Goal: Task Accomplishment & Management: Manage account settings

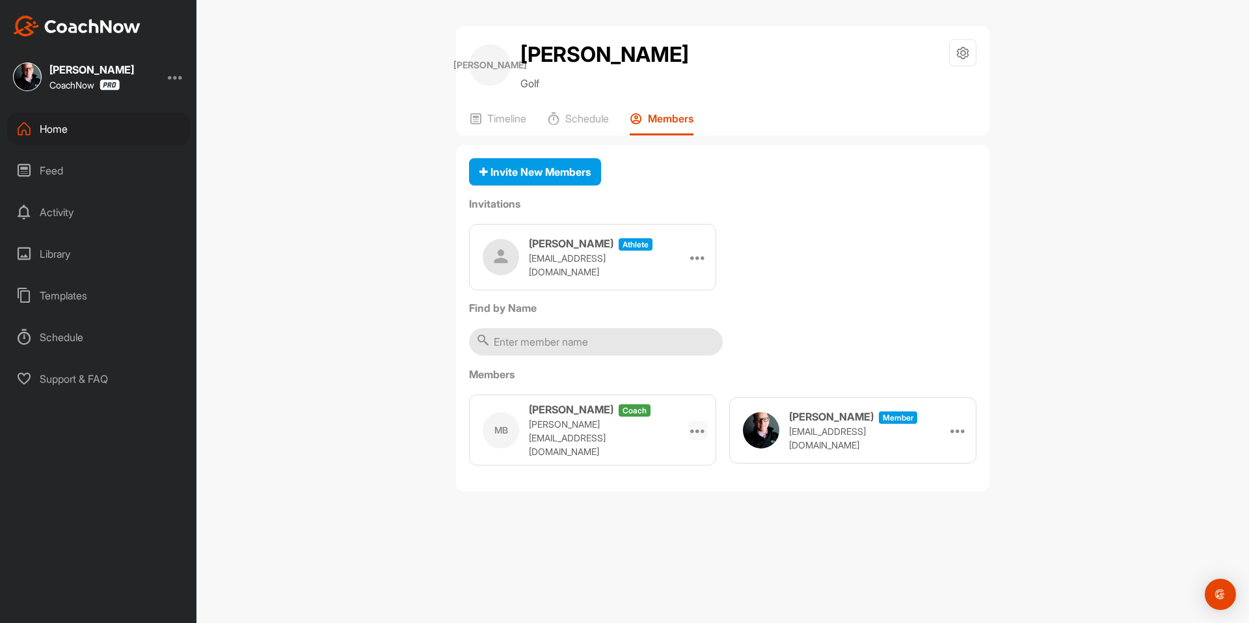
click at [701, 429] on icon at bounding box center [698, 430] width 16 height 16
drag, startPoint x: 665, startPoint y: 498, endPoint x: 687, endPoint y: 42, distance: 456.7
click at [665, 498] on li "Remove" at bounding box center [666, 507] width 83 height 41
click at [552, 176] on span "Invite New Members" at bounding box center [535, 171] width 111 height 13
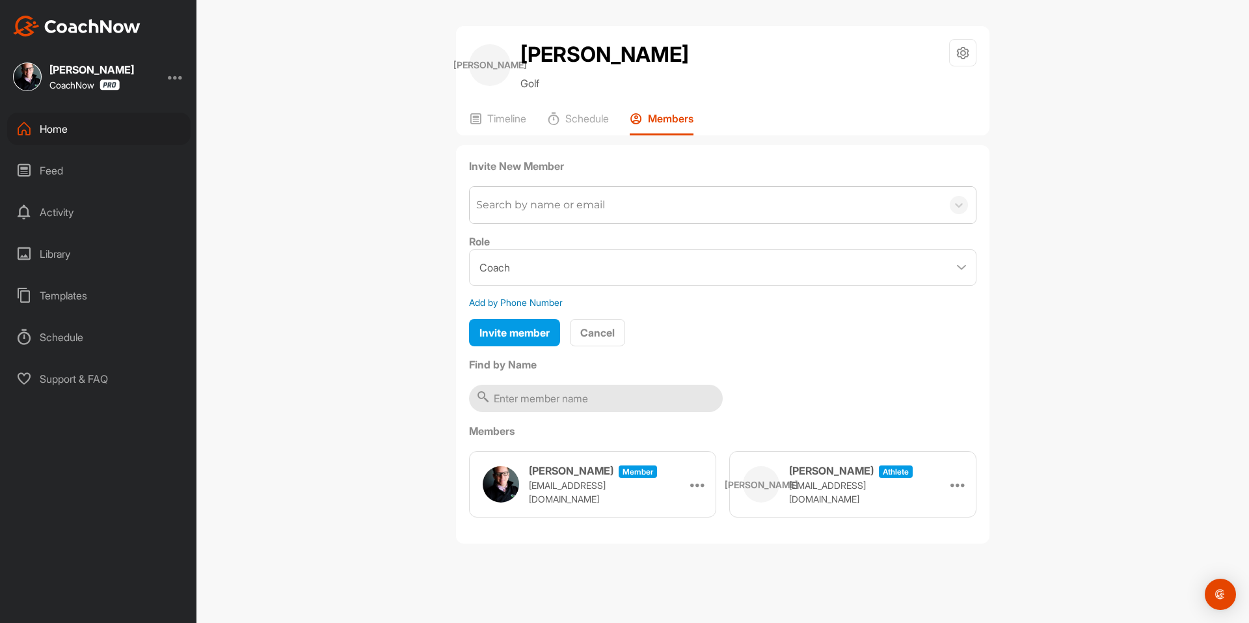
click at [545, 202] on div "Search by name or email" at bounding box center [540, 205] width 129 height 16
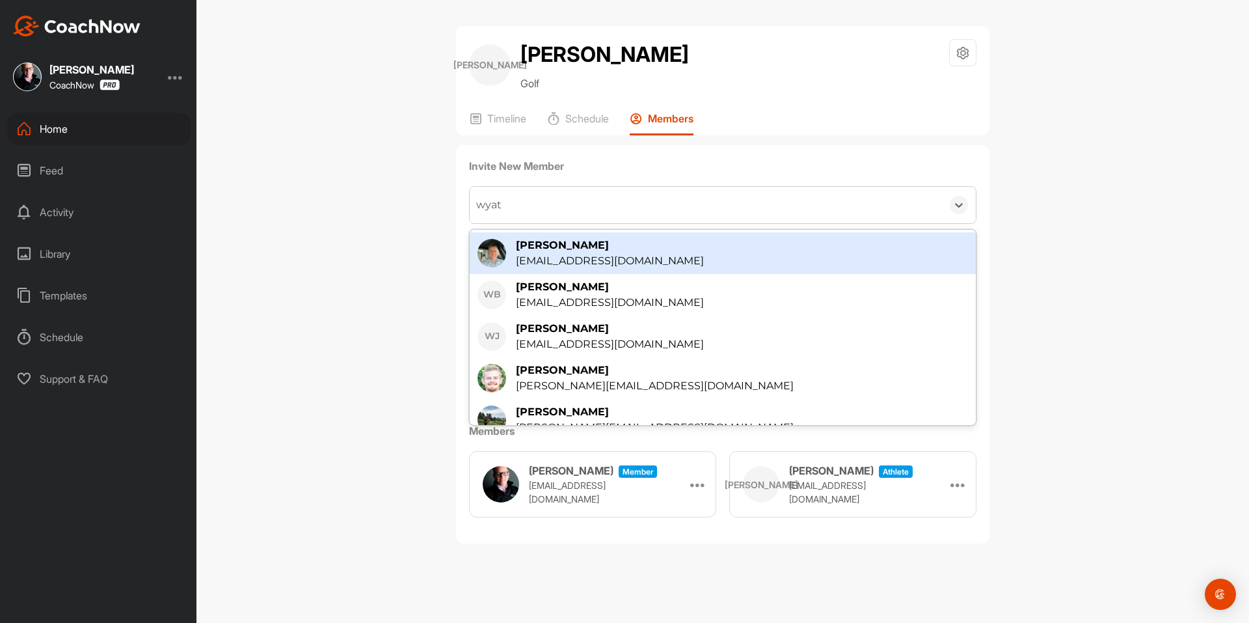
type input "[PERSON_NAME]"
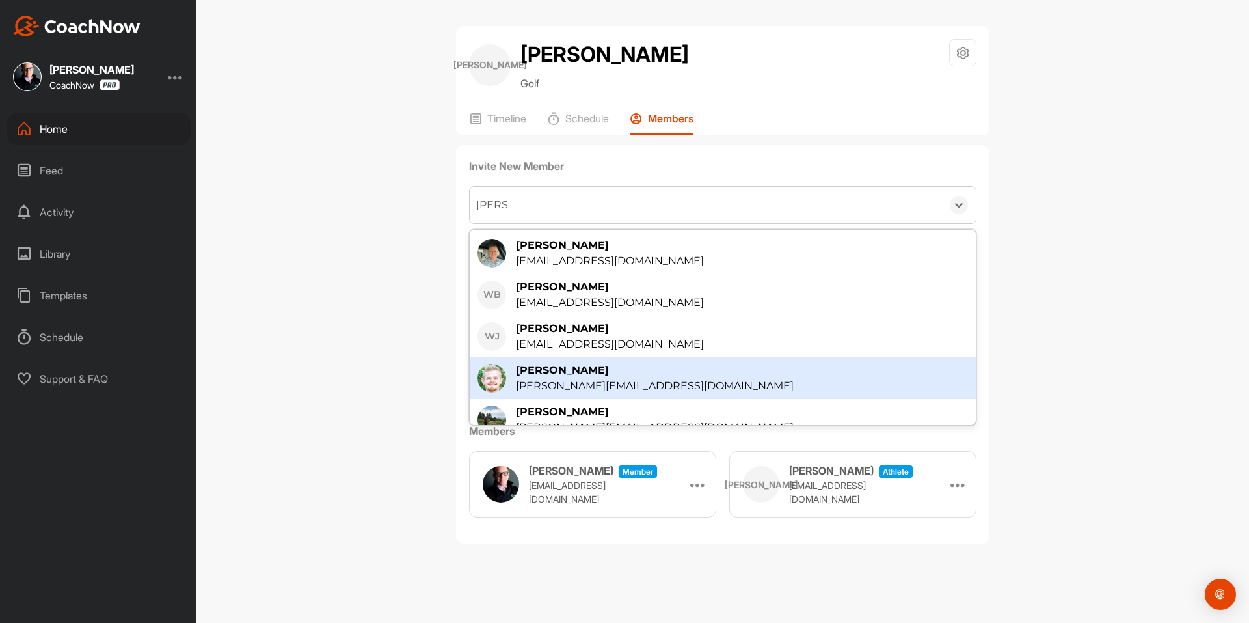
click at [597, 375] on div "[PERSON_NAME]" at bounding box center [655, 370] width 278 height 16
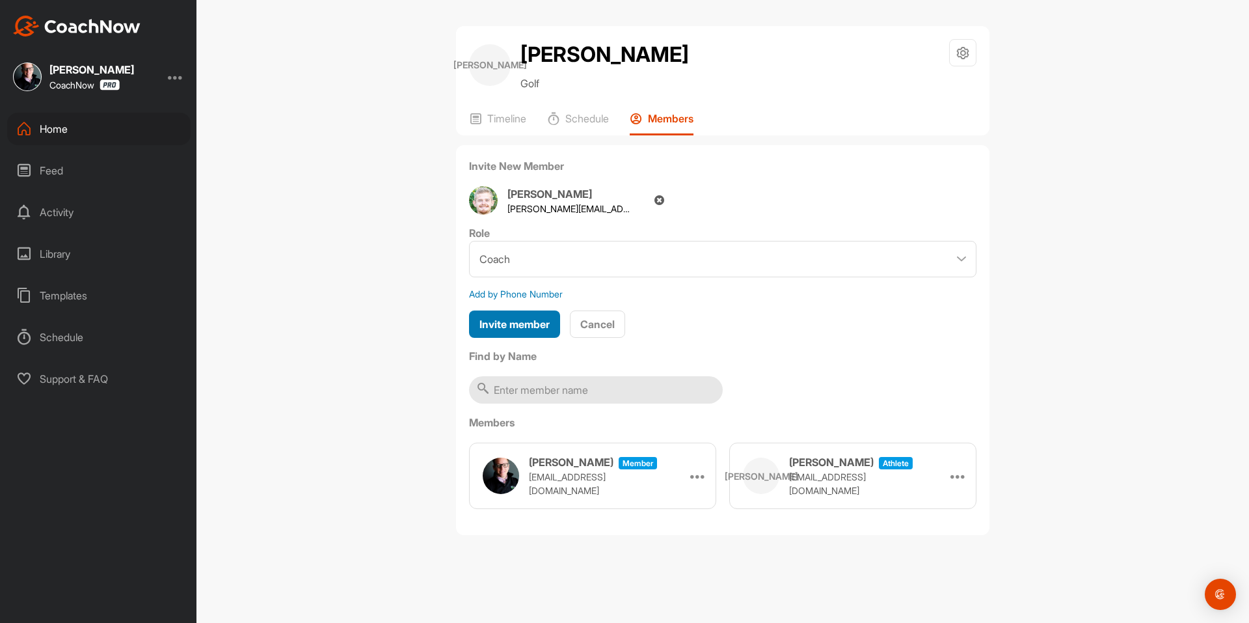
click at [520, 321] on span "Invite member" at bounding box center [515, 324] width 70 height 13
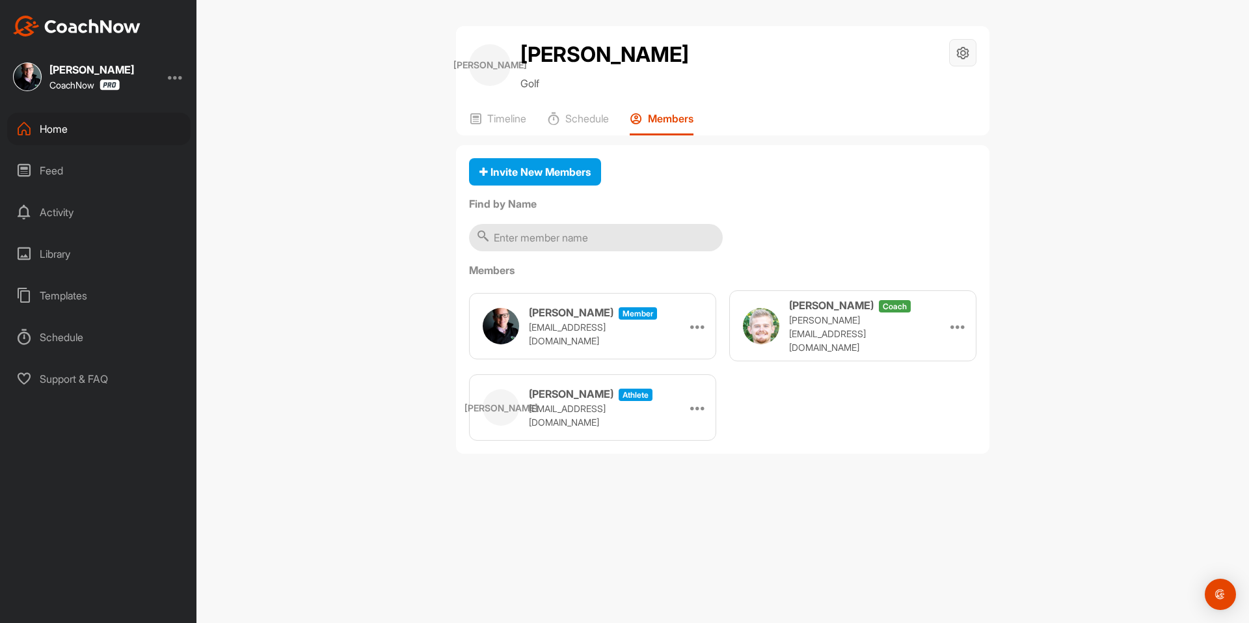
click at [974, 51] on div at bounding box center [962, 52] width 27 height 27
click at [500, 119] on p "Timeline" at bounding box center [506, 118] width 39 height 13
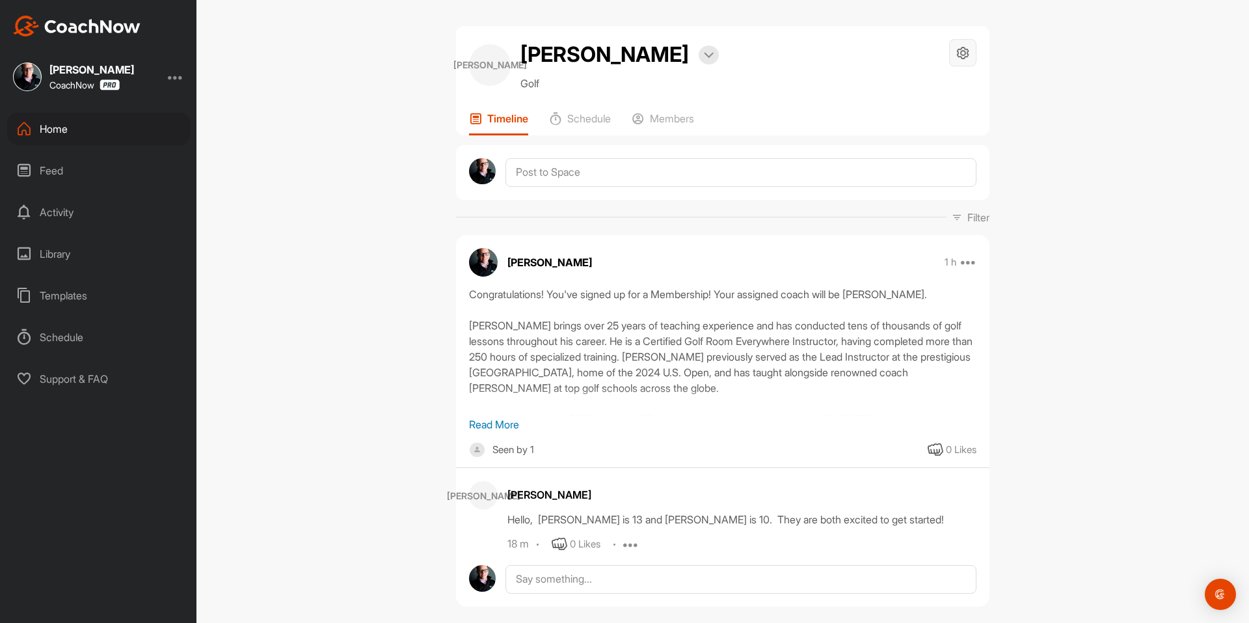
click at [962, 59] on icon at bounding box center [963, 53] width 15 height 15
click at [1029, 87] on div "[PERSON_NAME] Bookings Golf Space Settings Your Notifications Timeline Schedule…" at bounding box center [723, 311] width 1053 height 623
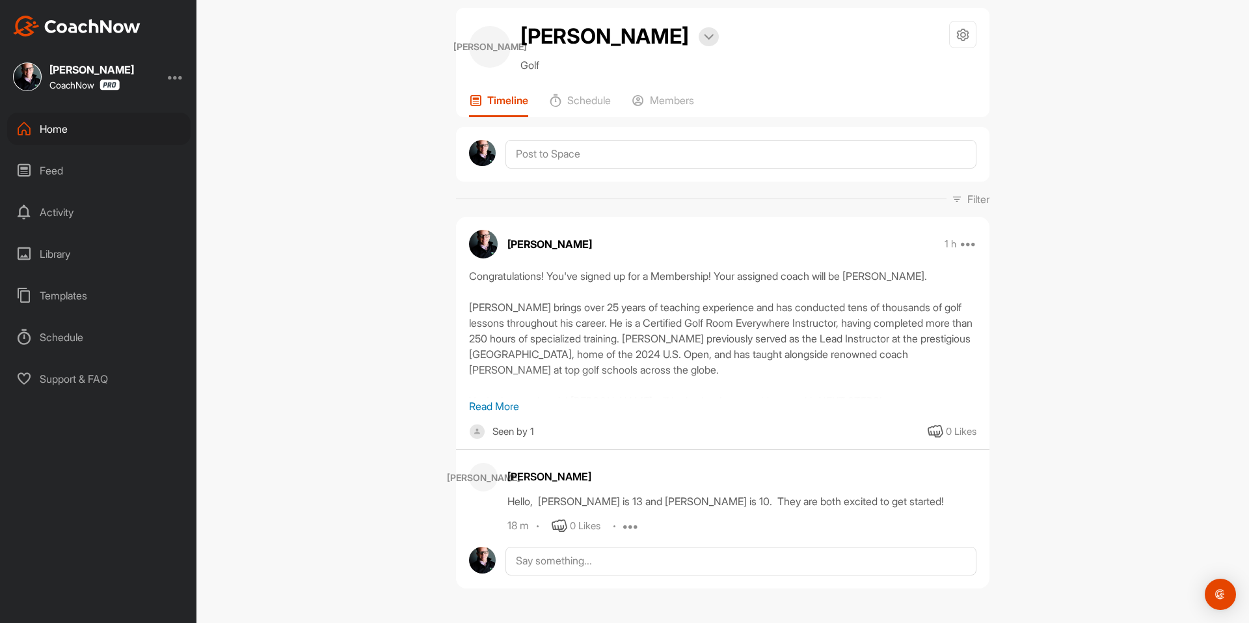
scroll to position [23, 0]
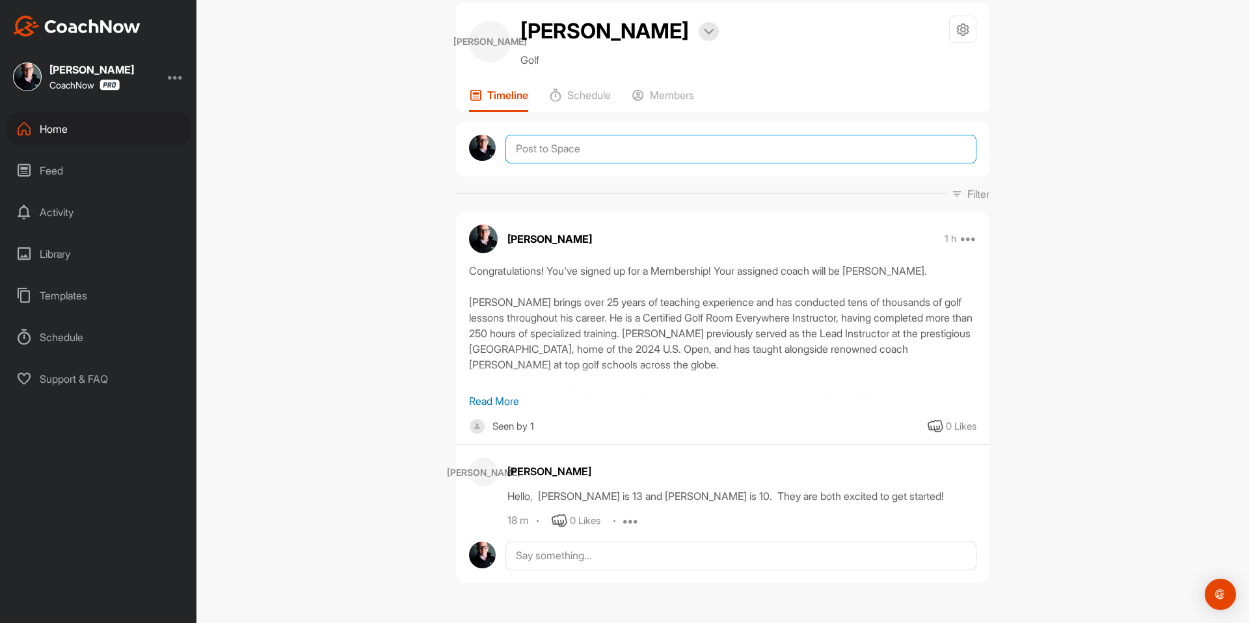
click at [849, 139] on textarea at bounding box center [741, 149] width 471 height 29
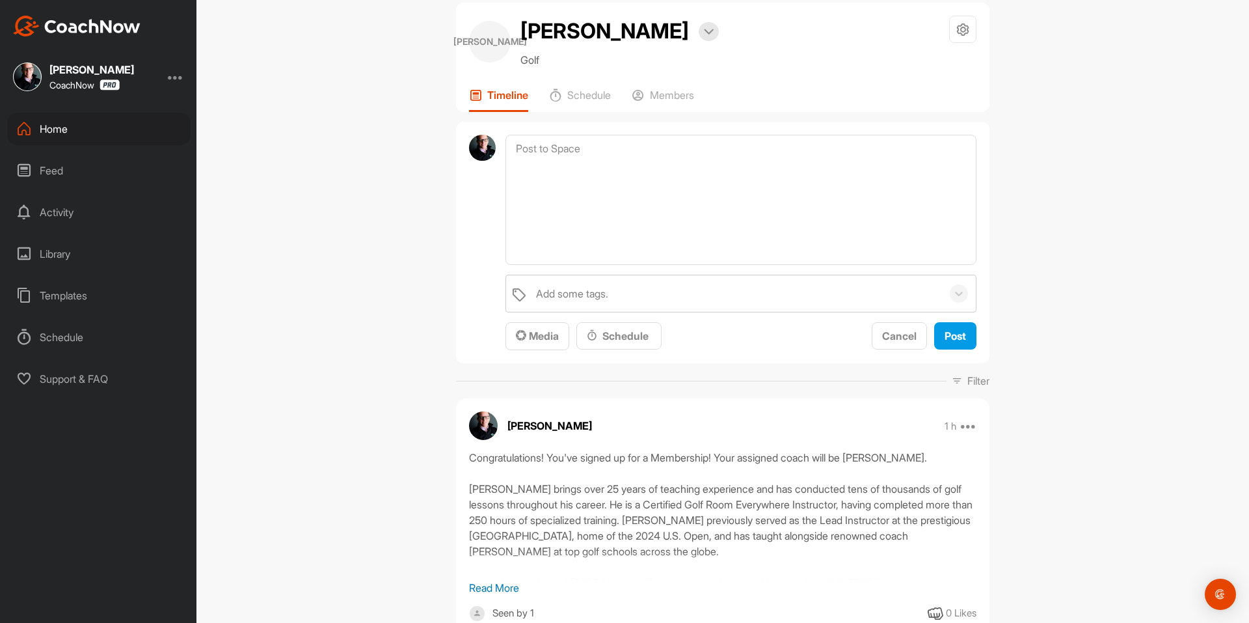
click at [1216, 187] on div "[PERSON_NAME] Bookings Golf Space Settings Your Notifications Timeline Schedule…" at bounding box center [723, 311] width 1053 height 623
click at [882, 343] on div "Cancel" at bounding box center [899, 336] width 34 height 16
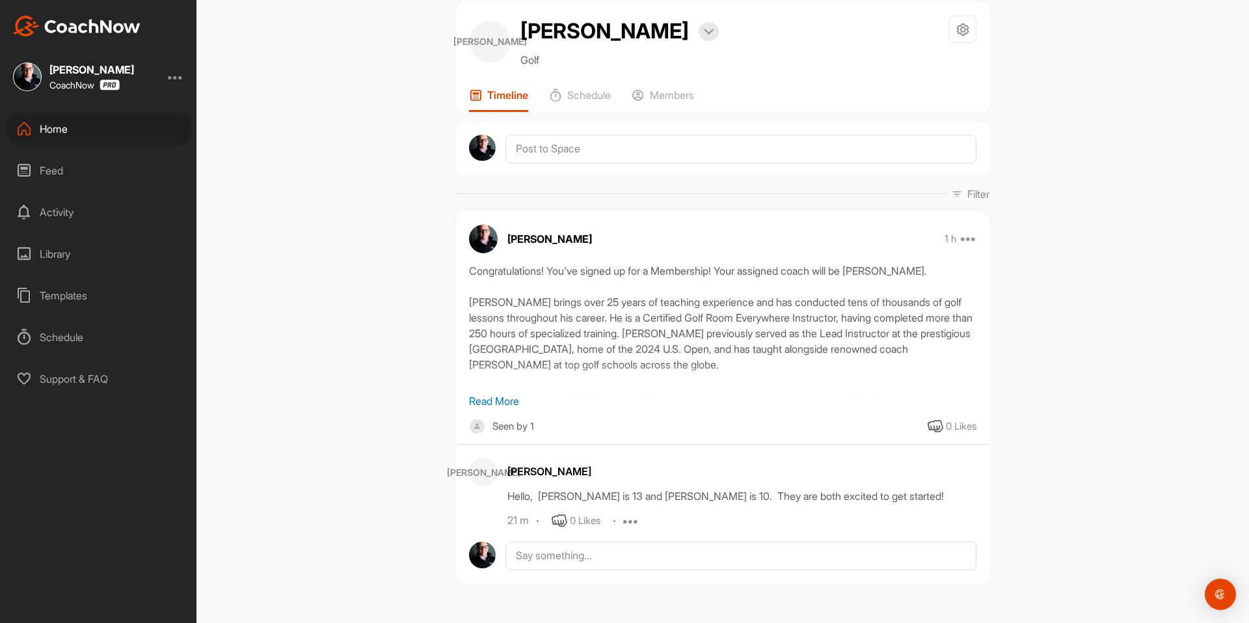
click at [495, 403] on p "Read More" at bounding box center [723, 401] width 508 height 16
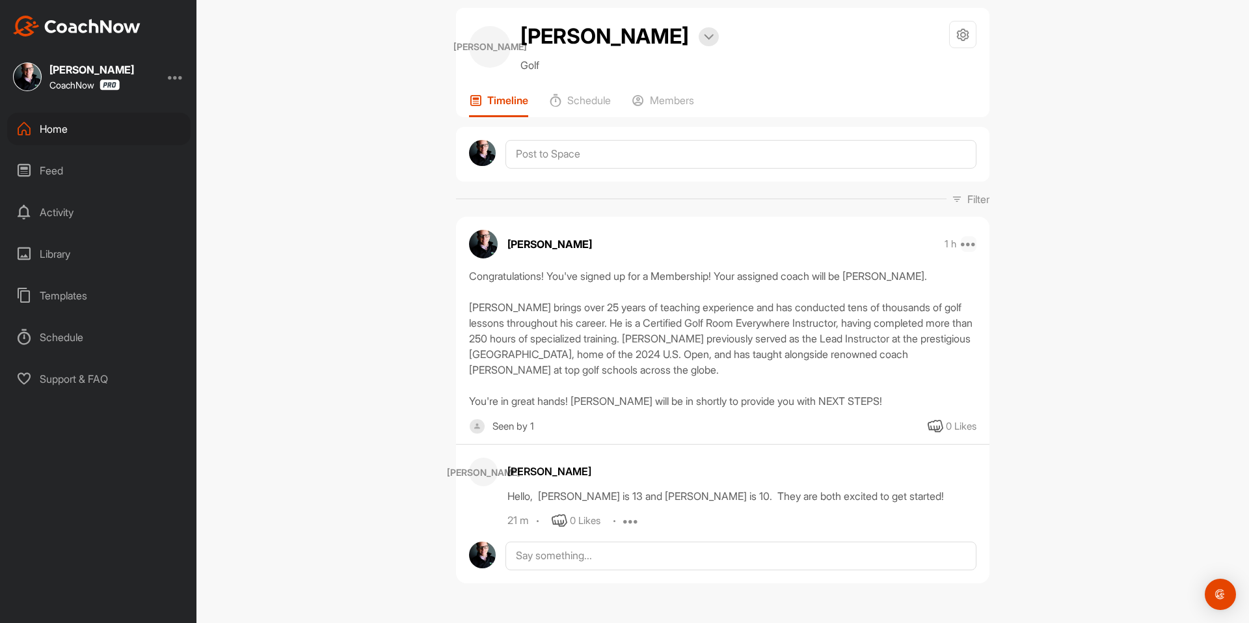
click at [970, 242] on icon at bounding box center [969, 244] width 16 height 16
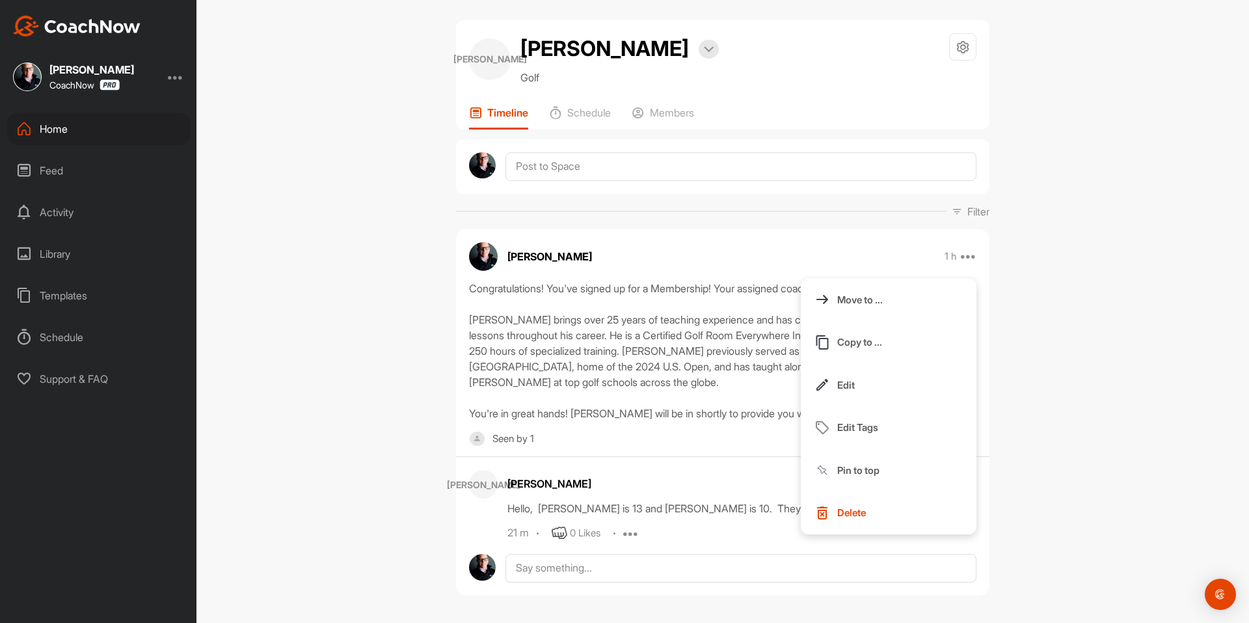
scroll to position [0, 0]
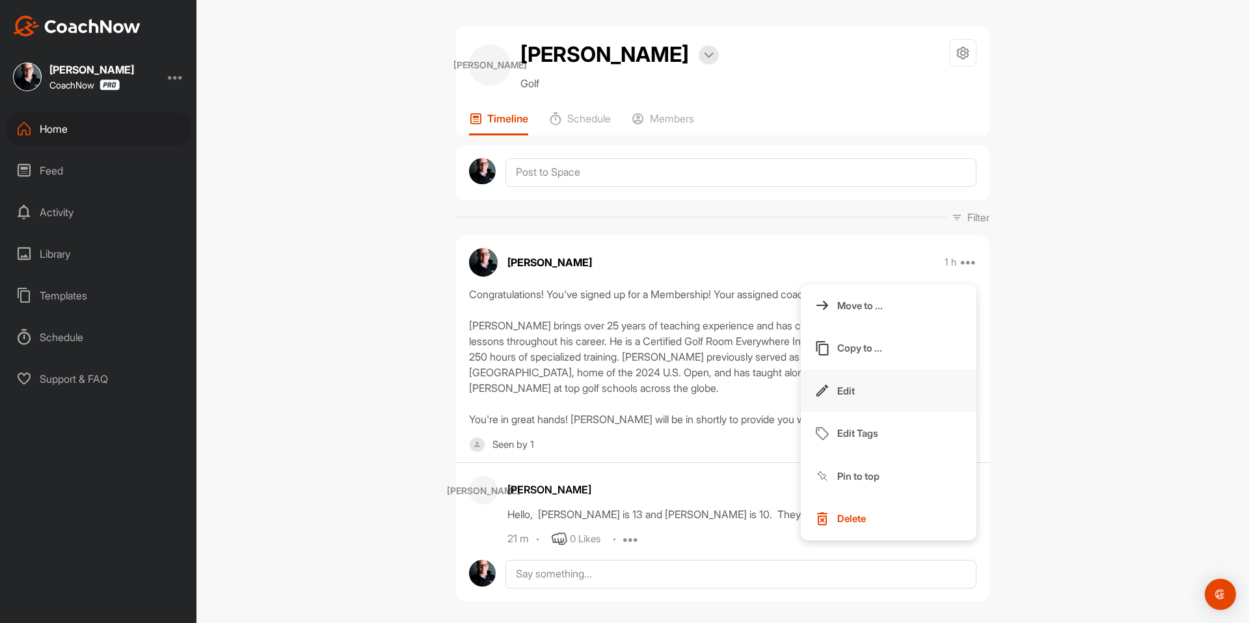
click at [859, 388] on button "Edit" at bounding box center [889, 391] width 176 height 43
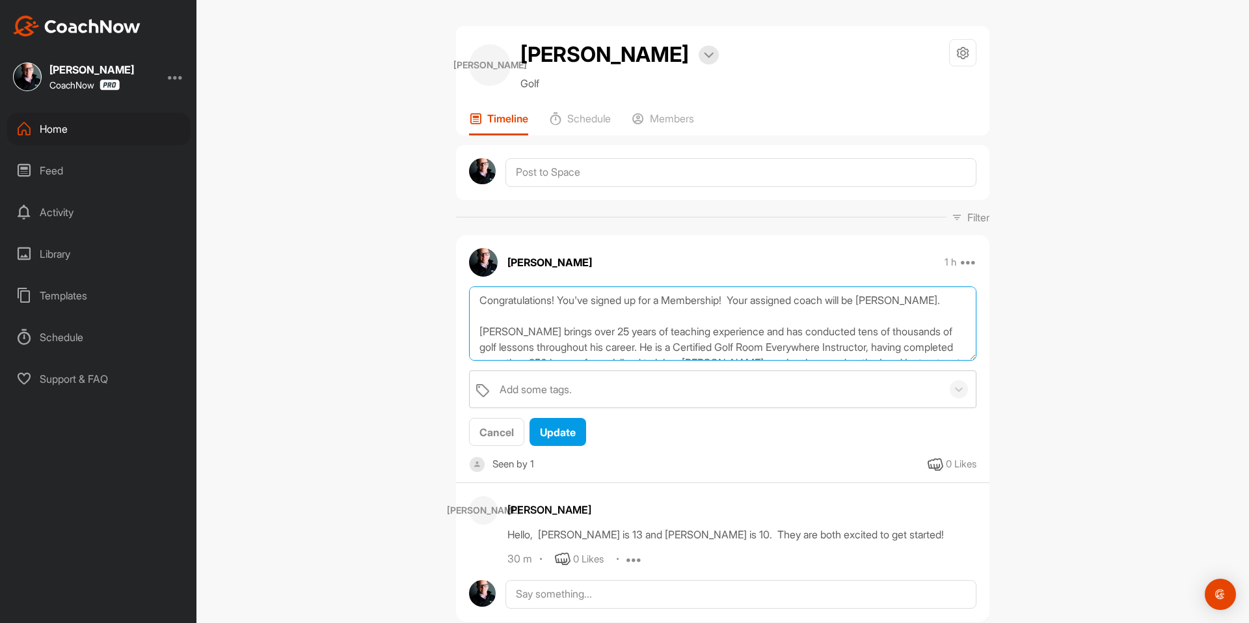
click at [813, 308] on textarea "Congratulations! You've signed up for a Membership! Your assigned coach will be…" at bounding box center [723, 323] width 508 height 75
click at [571, 325] on textarea "Congratulations! You've signed up for a Membership! Your assigned coach will be…" at bounding box center [723, 323] width 508 height 75
paste textarea "Your assigned coach will be [PERSON_NAME]. [PERSON_NAME] is a Certified Golf Ro…"
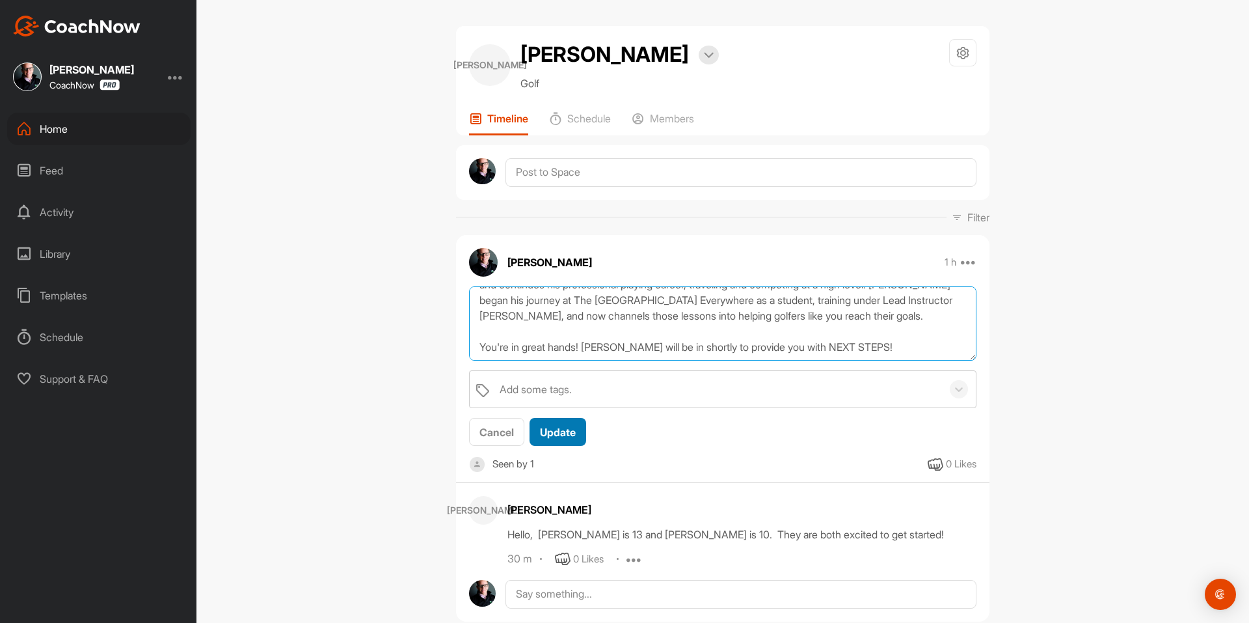
type textarea "Congratulations! You've signed up for a Membership! Your assigned coach will be…"
click at [569, 434] on span "Update" at bounding box center [558, 432] width 36 height 13
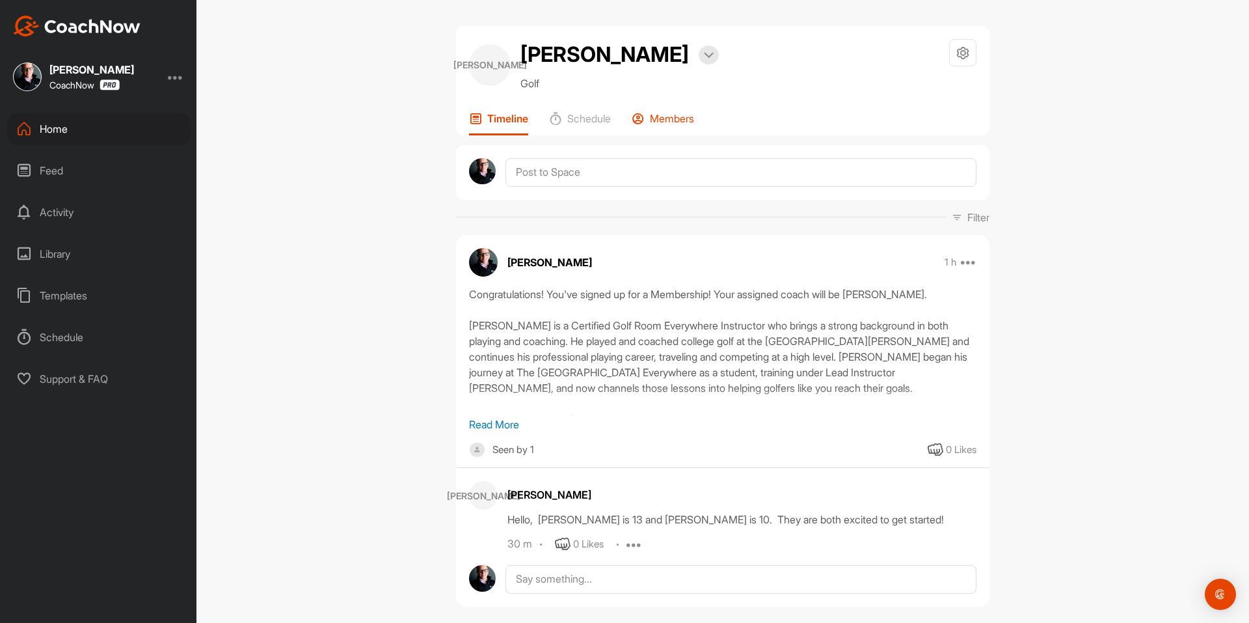
click at [667, 126] on div "Members" at bounding box center [663, 123] width 62 height 23
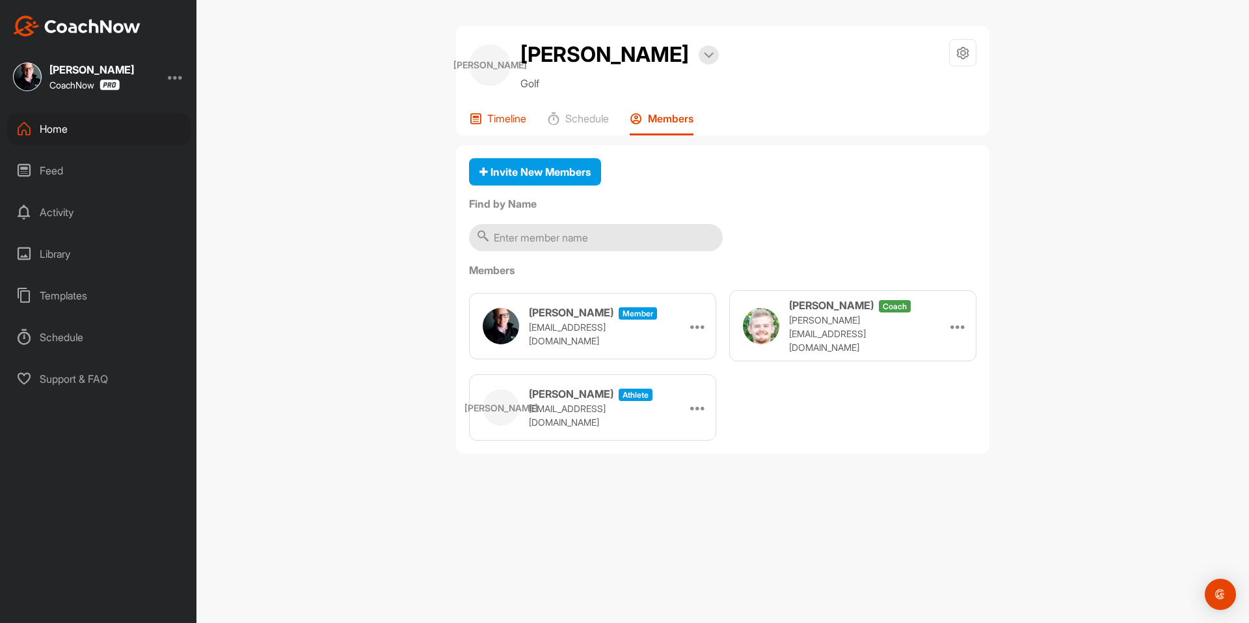
click at [480, 123] on icon at bounding box center [475, 118] width 13 height 13
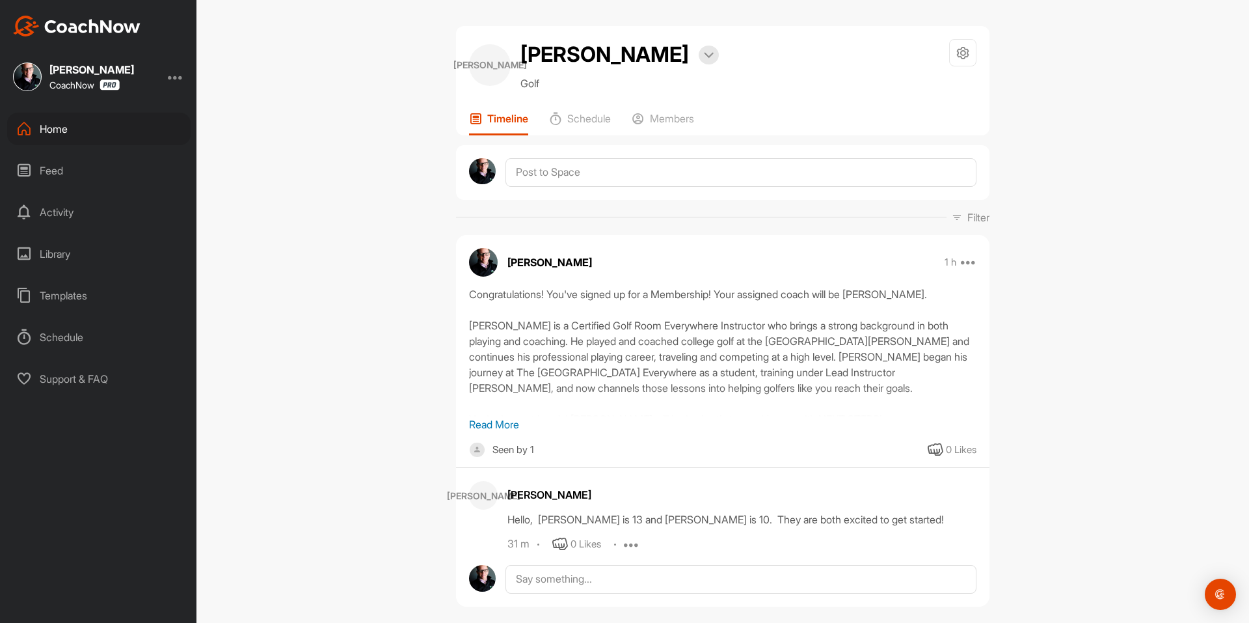
click at [107, 27] on img at bounding box center [77, 26] width 128 height 21
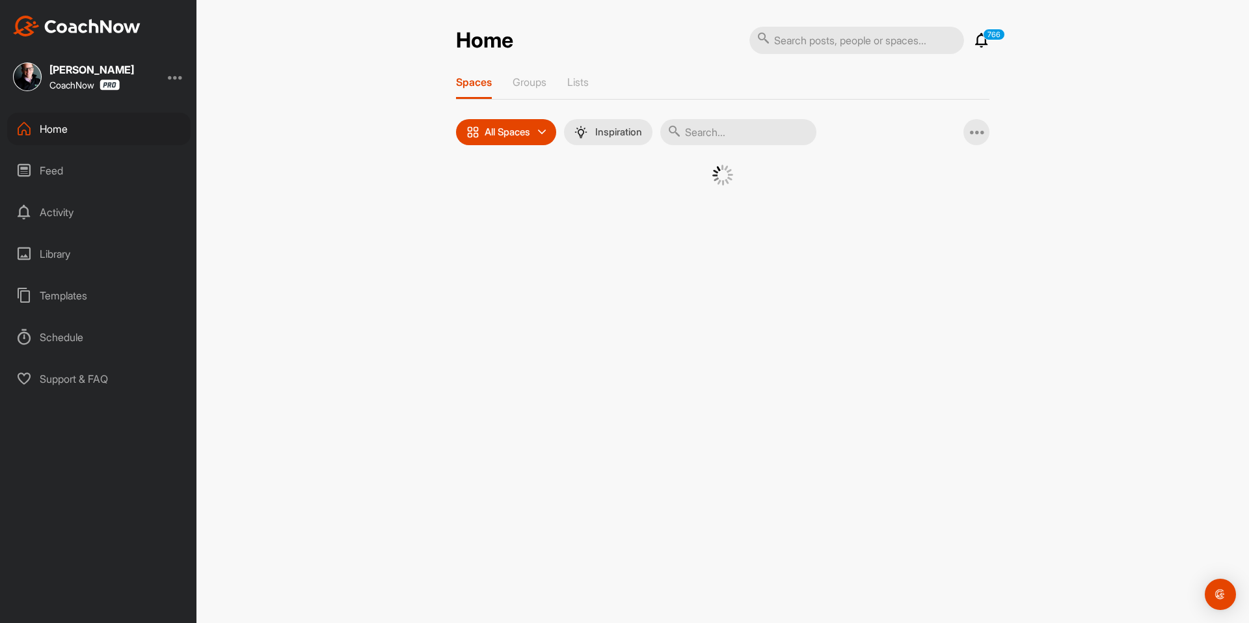
click at [484, 182] on div at bounding box center [723, 191] width 534 height 53
click at [495, 187] on div at bounding box center [723, 185] width 469 height 40
click at [496, 187] on div at bounding box center [723, 185] width 469 height 40
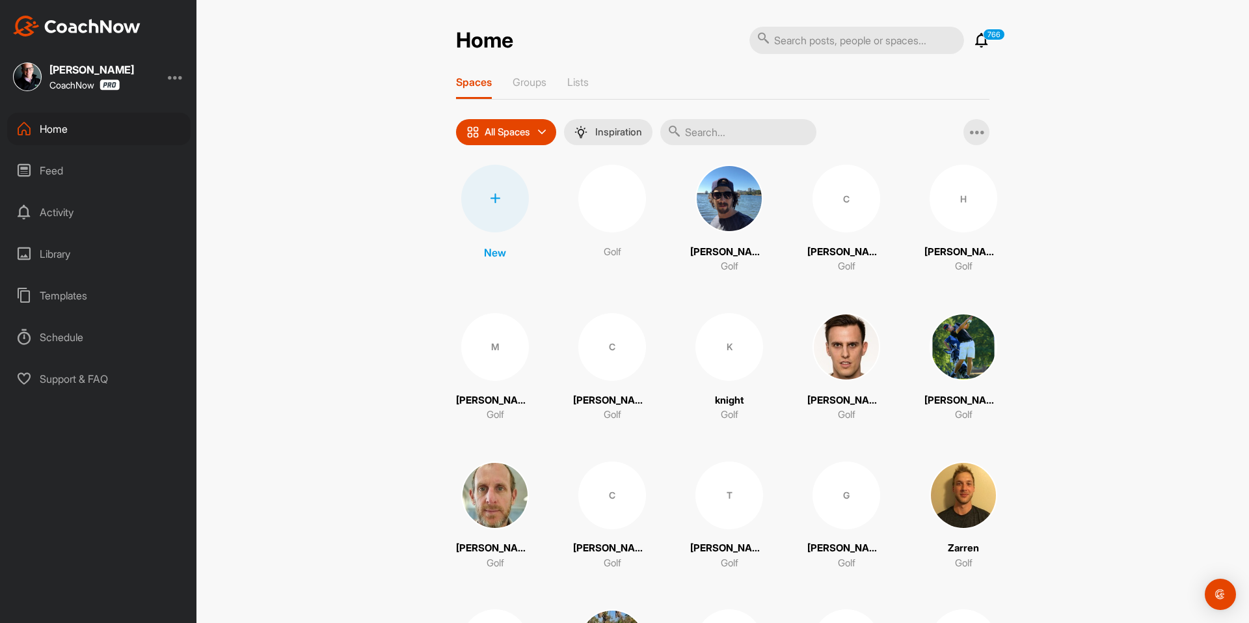
click at [498, 195] on div at bounding box center [495, 199] width 68 height 68
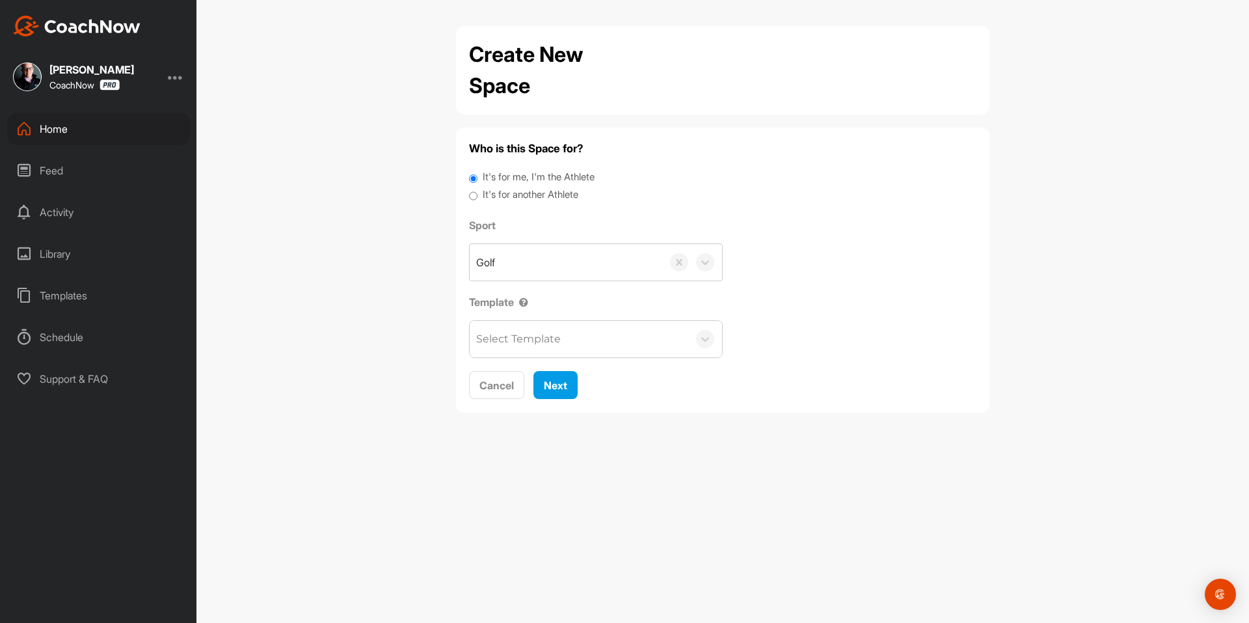
click at [504, 191] on label "It's for another Athlete" at bounding box center [531, 194] width 96 height 15
click at [478, 191] on input "It's for another Athlete" at bounding box center [473, 196] width 8 height 18
radio input "true"
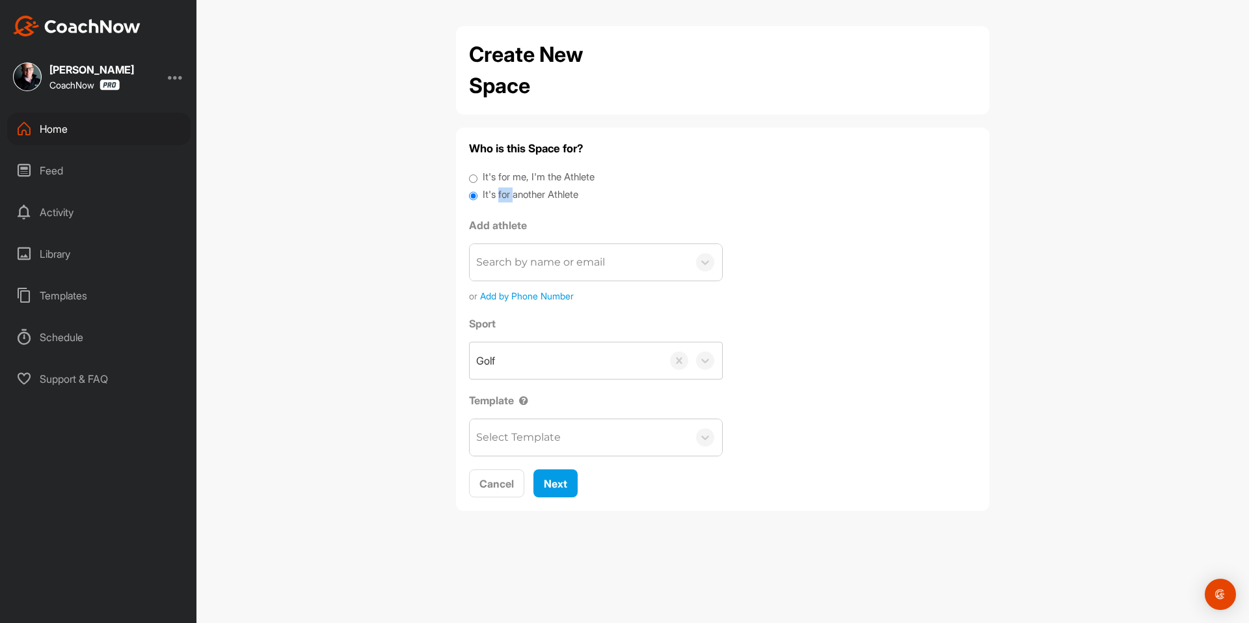
click at [504, 193] on label "It's for another Athlete" at bounding box center [531, 194] width 96 height 15
click at [478, 193] on input "It's for another Athlete" at bounding box center [473, 196] width 8 height 18
click at [515, 256] on div "Search by name or email" at bounding box center [540, 262] width 129 height 16
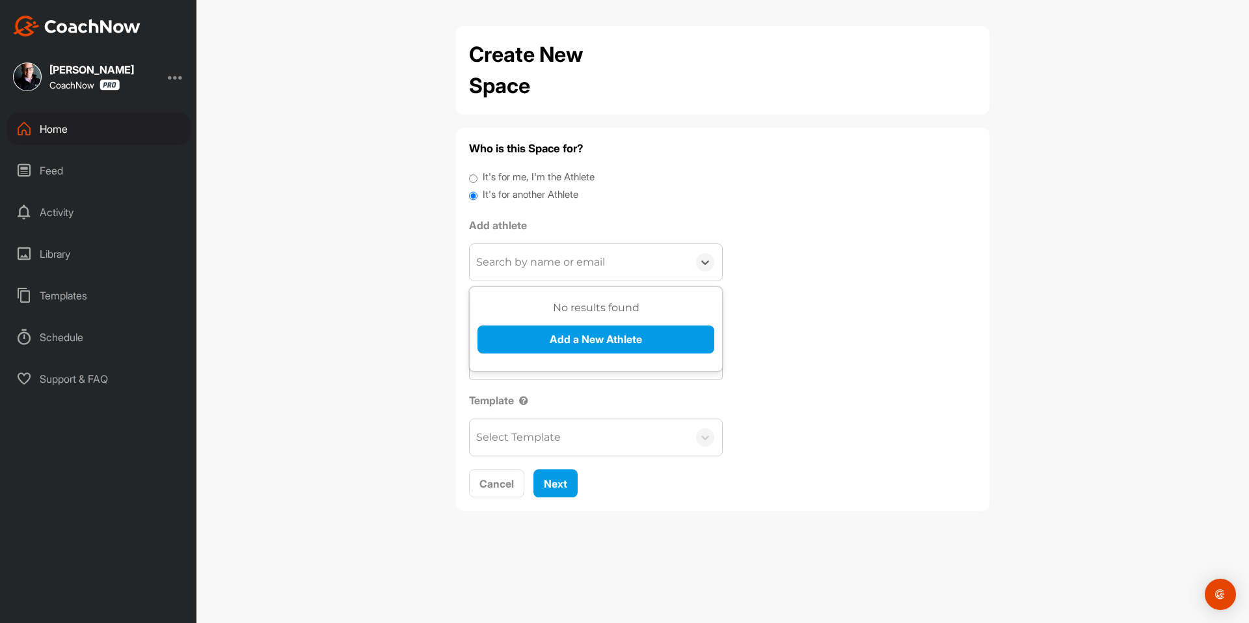
paste input "[EMAIL_ADDRESS][DOMAIN_NAME]"
type input "[EMAIL_ADDRESS][DOMAIN_NAME]"
click at [530, 338] on button "Add a New Athlete" at bounding box center [596, 339] width 237 height 28
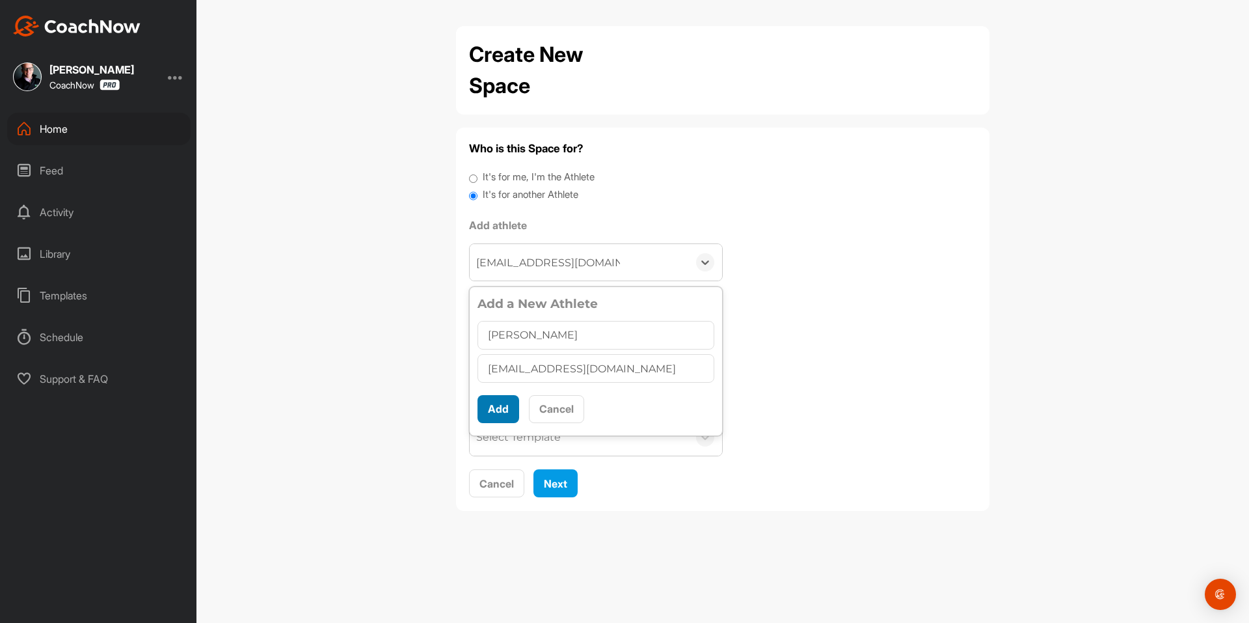
type input "[PERSON_NAME]"
click at [509, 402] on button "Add" at bounding box center [499, 409] width 42 height 28
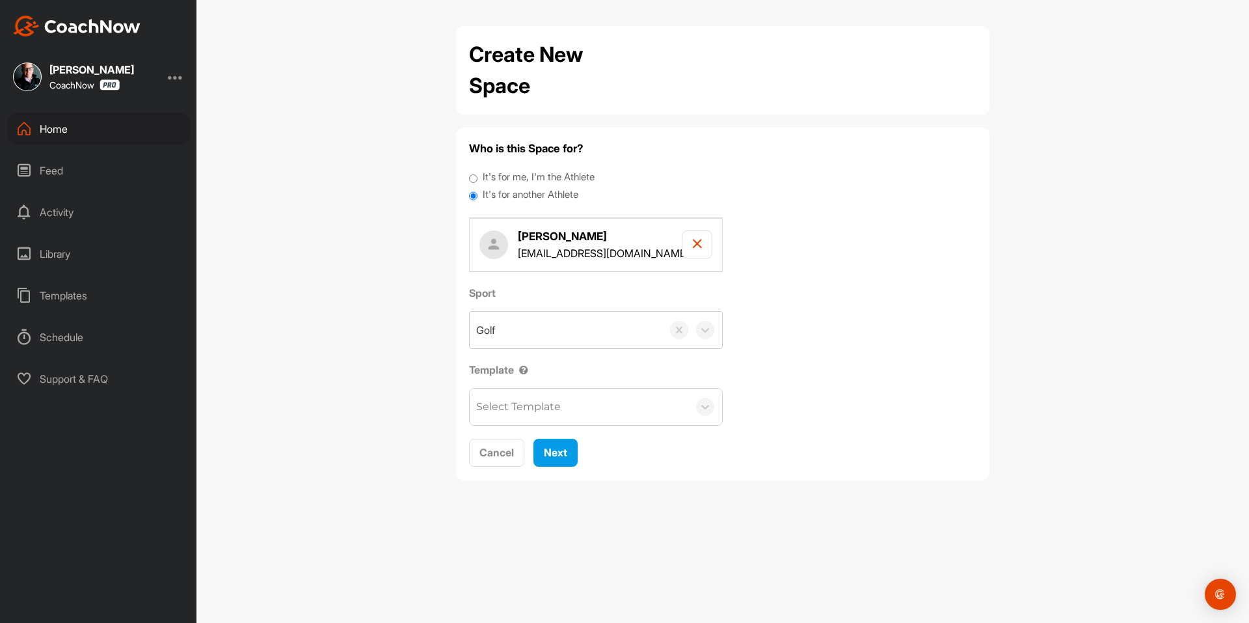
click at [513, 405] on div "Select Template" at bounding box center [518, 407] width 85 height 16
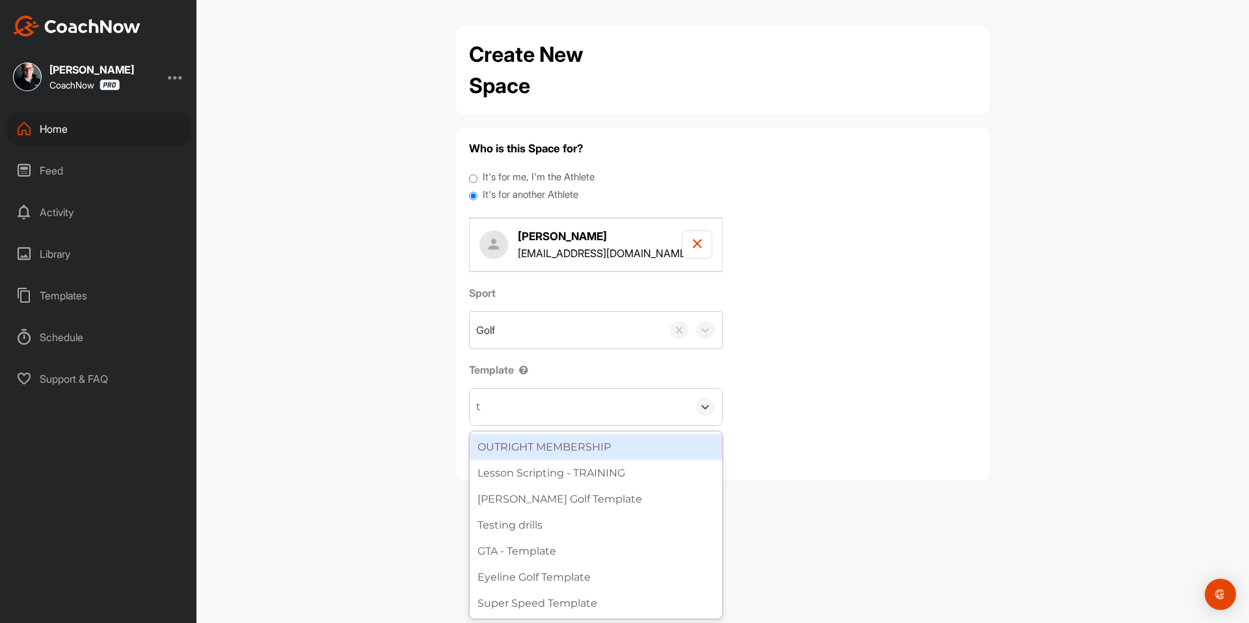
type input "to"
click at [521, 441] on div "Tour Aim" at bounding box center [596, 447] width 252 height 26
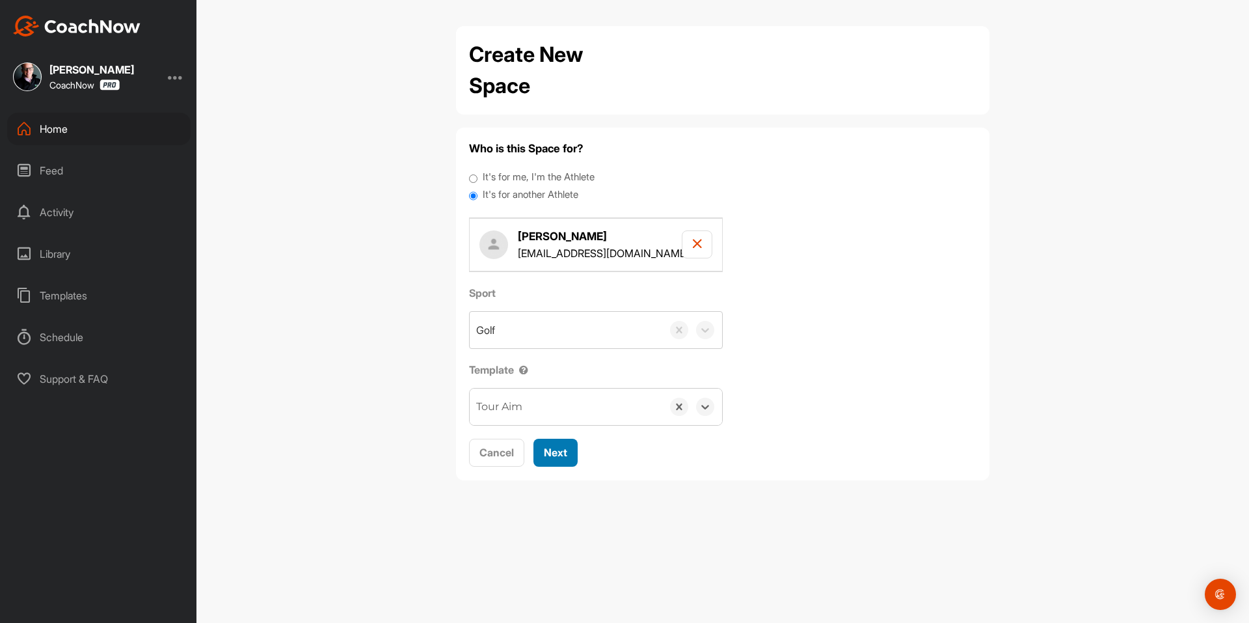
click at [565, 450] on span "Next" at bounding box center [555, 452] width 23 height 13
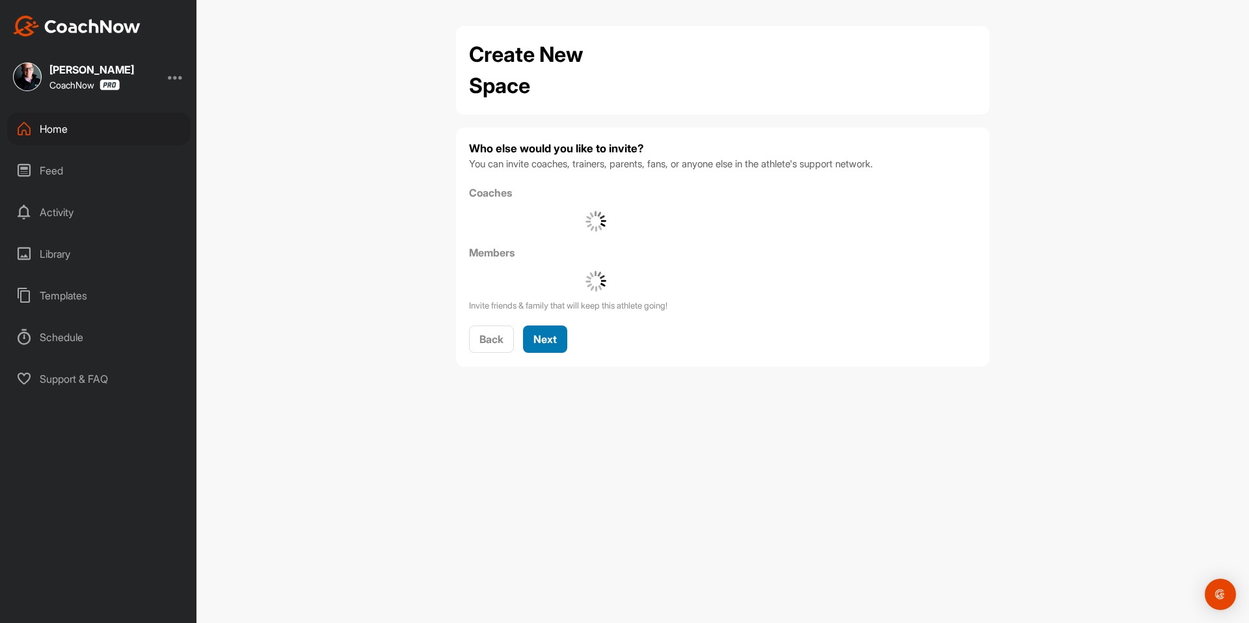
click at [548, 347] on button "Next" at bounding box center [545, 339] width 44 height 28
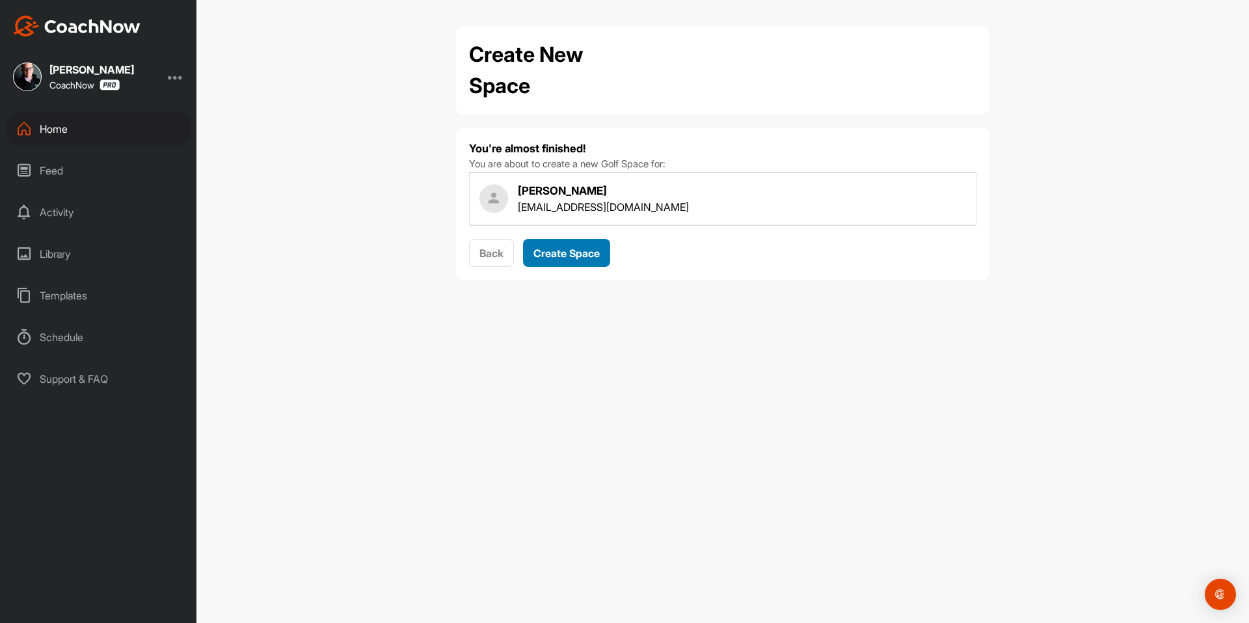
click at [560, 260] on div "Create Space" at bounding box center [567, 253] width 66 height 16
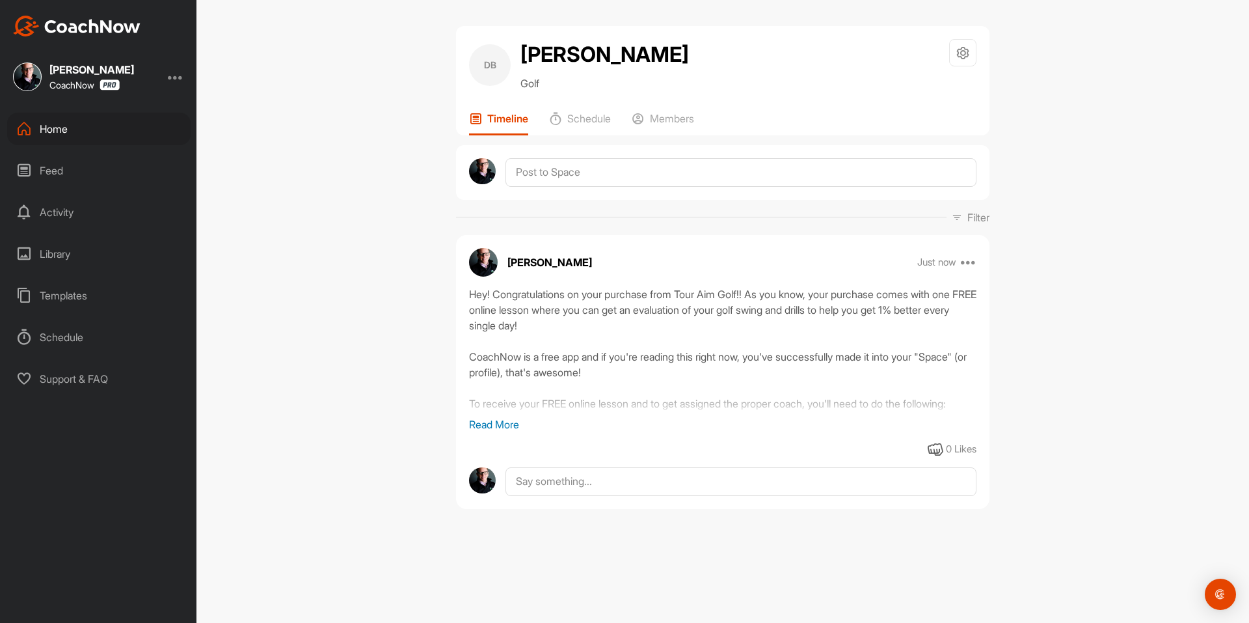
click at [102, 33] on img at bounding box center [77, 26] width 128 height 21
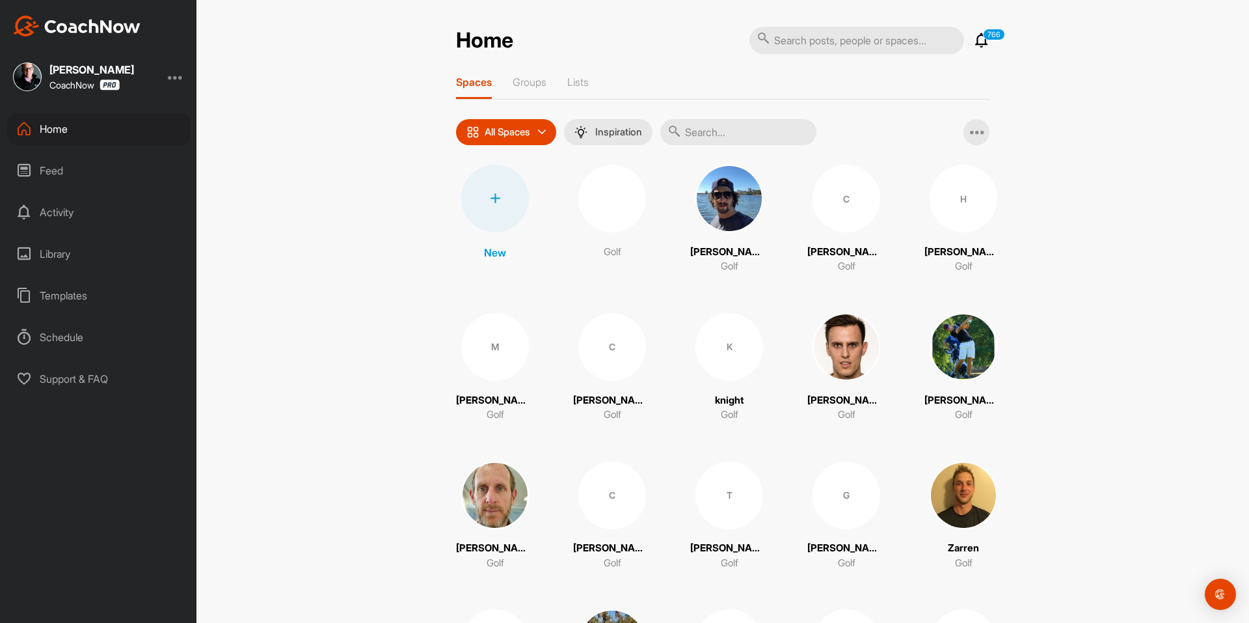
click at [492, 177] on div at bounding box center [495, 199] width 68 height 68
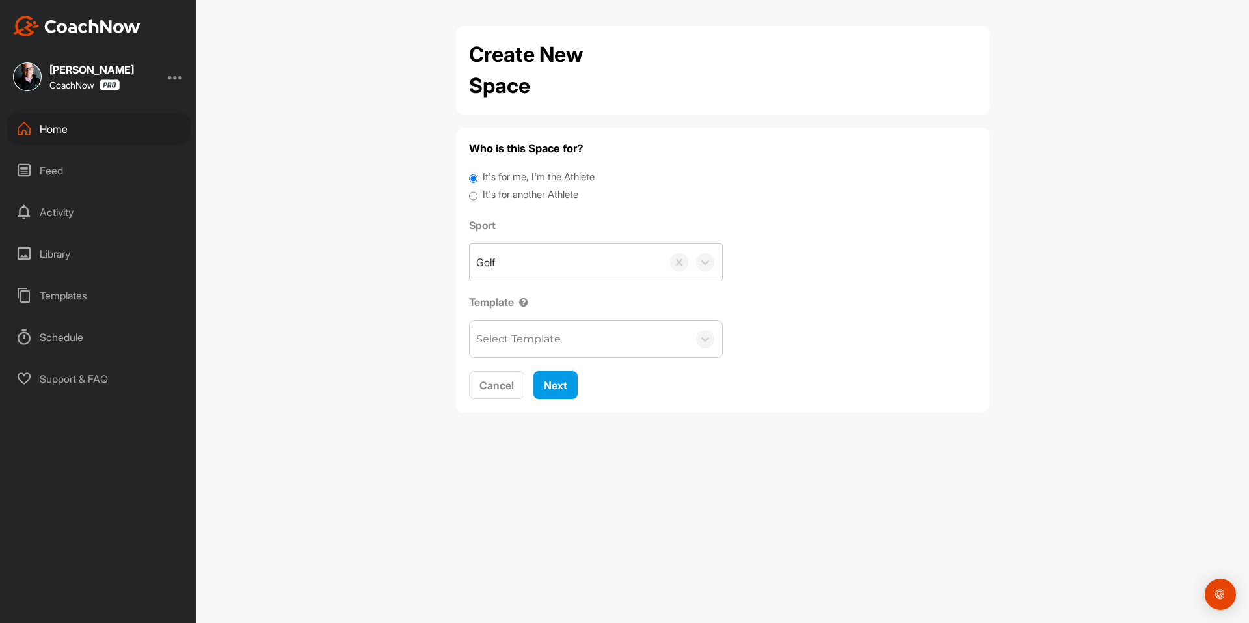
click at [500, 191] on label "It's for another Athlete" at bounding box center [531, 194] width 96 height 15
click at [478, 191] on input "It's for another Athlete" at bounding box center [473, 196] width 8 height 18
radio input "true"
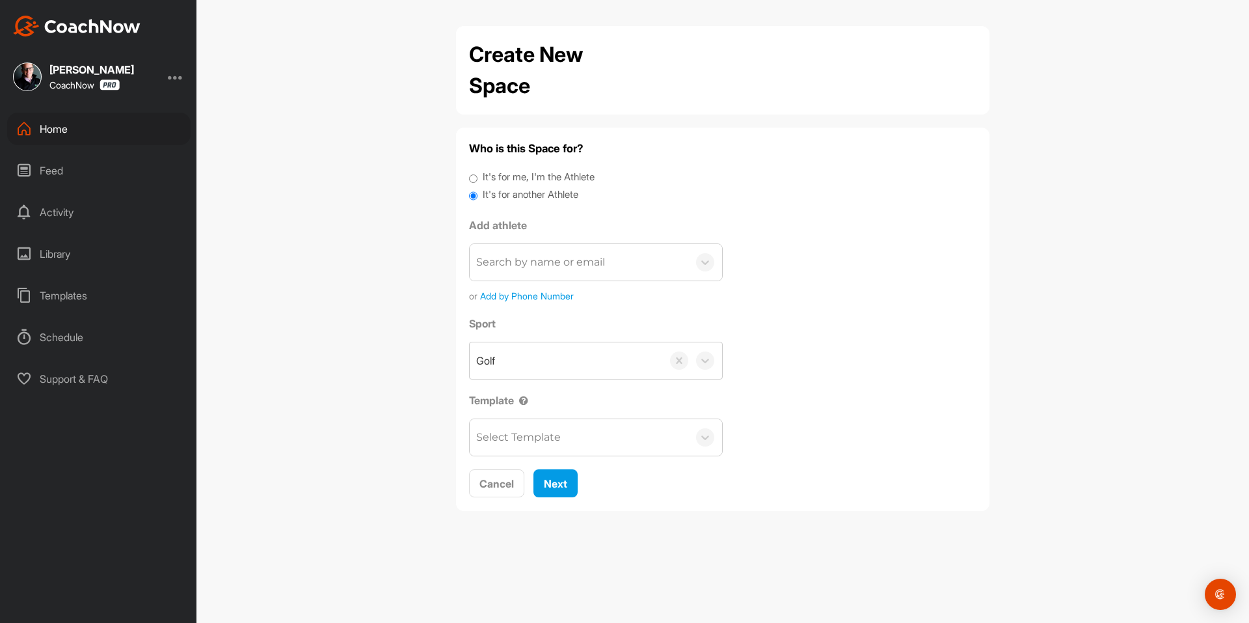
click at [496, 193] on label "It's for another Athlete" at bounding box center [531, 194] width 96 height 15
click at [478, 193] on input "It's for another Athlete" at bounding box center [473, 196] width 8 height 18
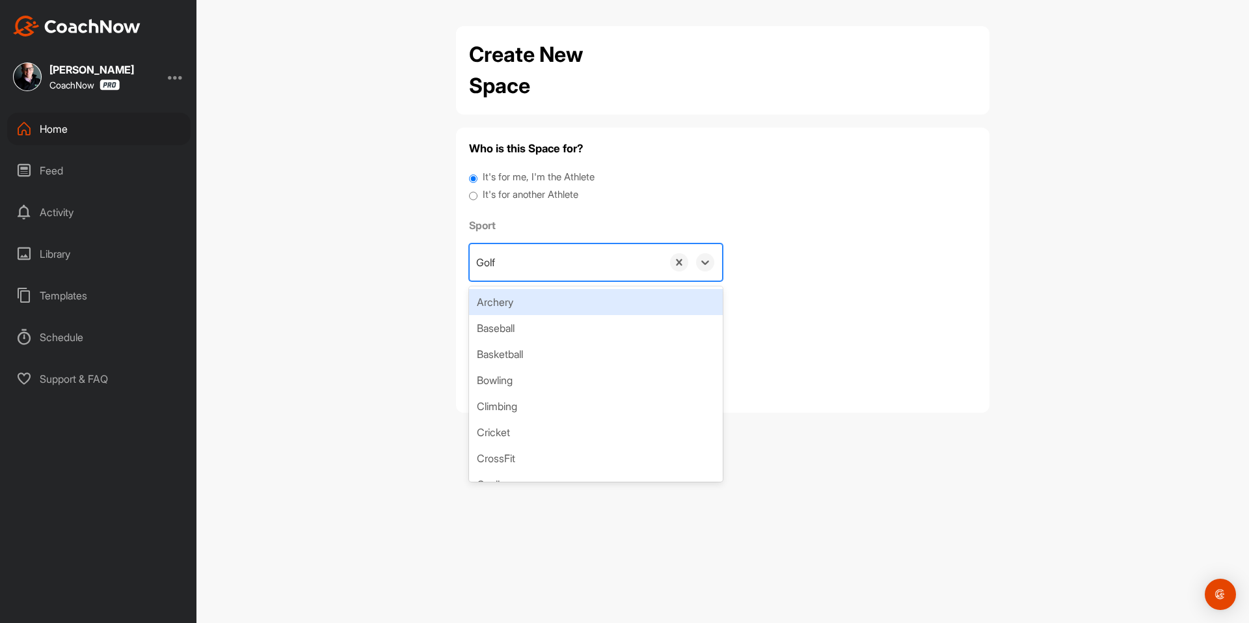
click at [525, 262] on div "Golf" at bounding box center [566, 262] width 193 height 36
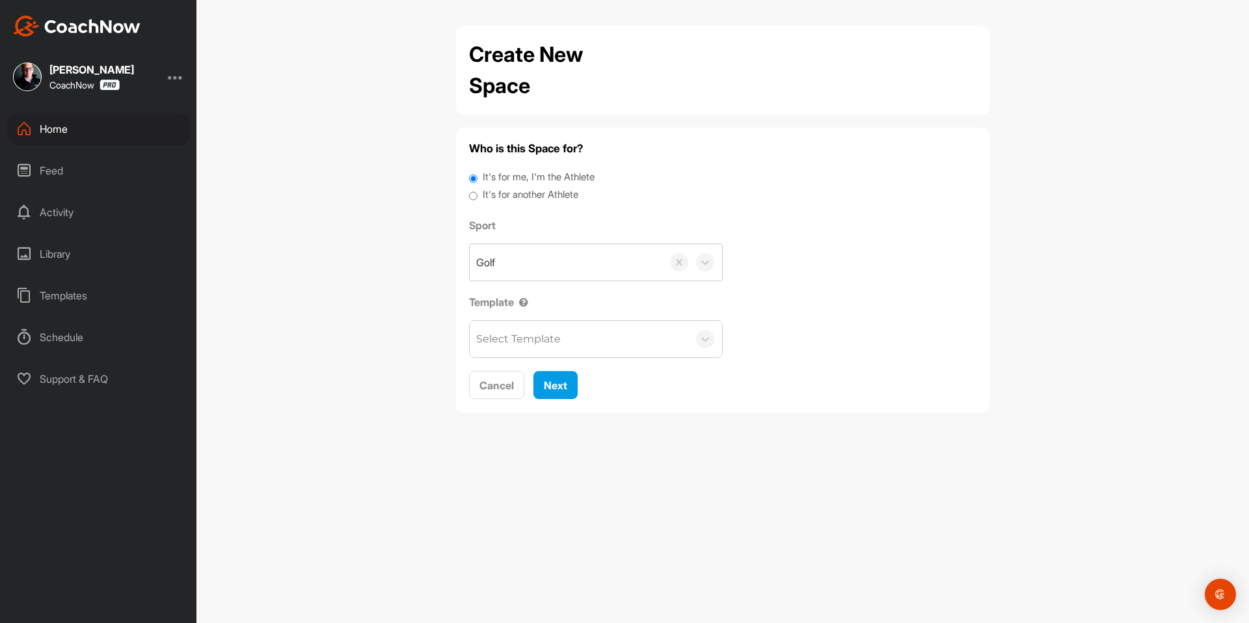
click at [532, 194] on label "It's for another Athlete" at bounding box center [531, 194] width 96 height 15
click at [478, 194] on input "It's for another Athlete" at bounding box center [473, 196] width 8 height 18
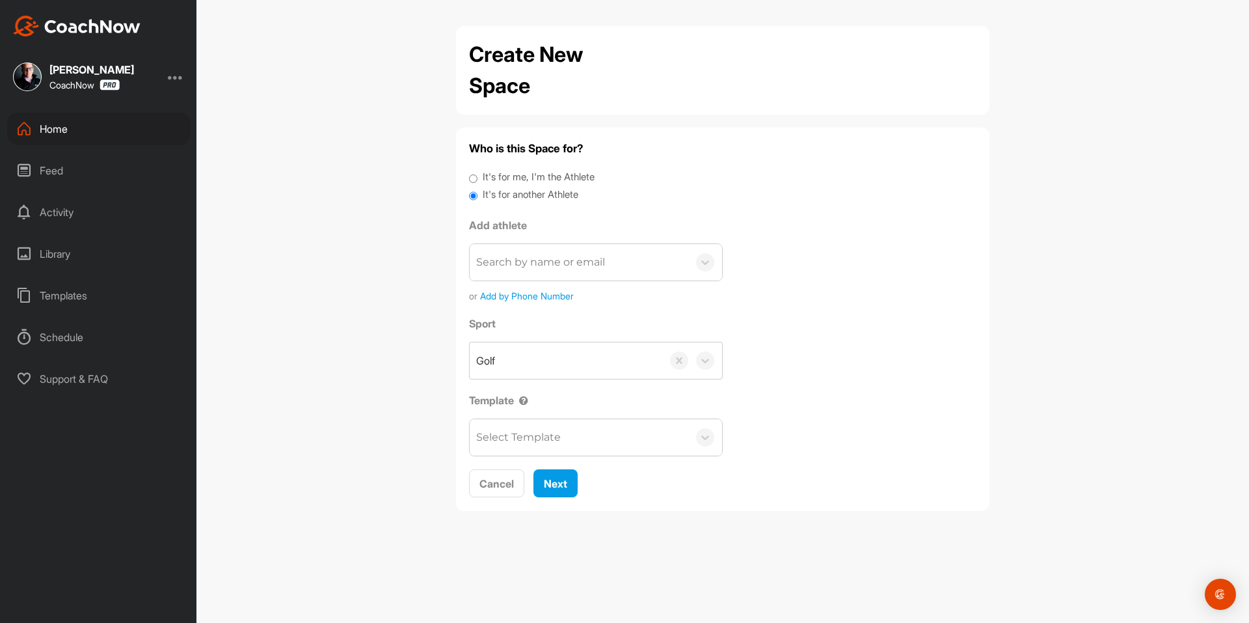
click at [521, 258] on div "Search by name or email" at bounding box center [540, 262] width 129 height 16
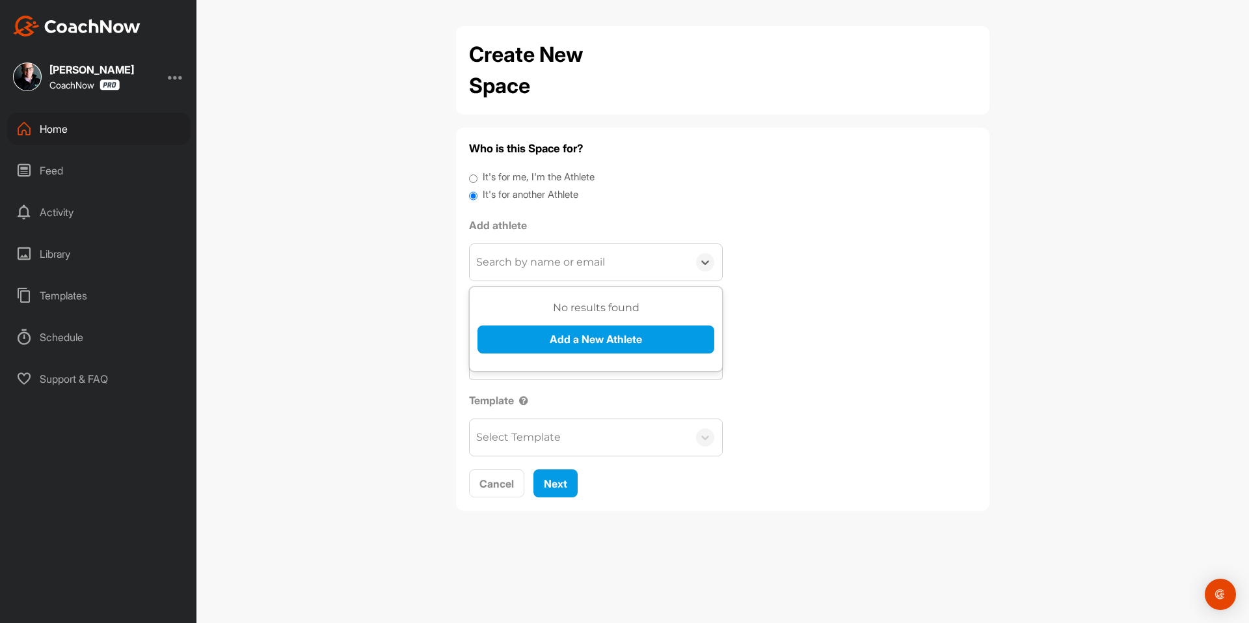
paste input "[EMAIL_ADDRESS][DOMAIN_NAME]"
type input "[EMAIL_ADDRESS][DOMAIN_NAME]"
click at [539, 331] on button "Add a New Athlete" at bounding box center [596, 339] width 237 height 28
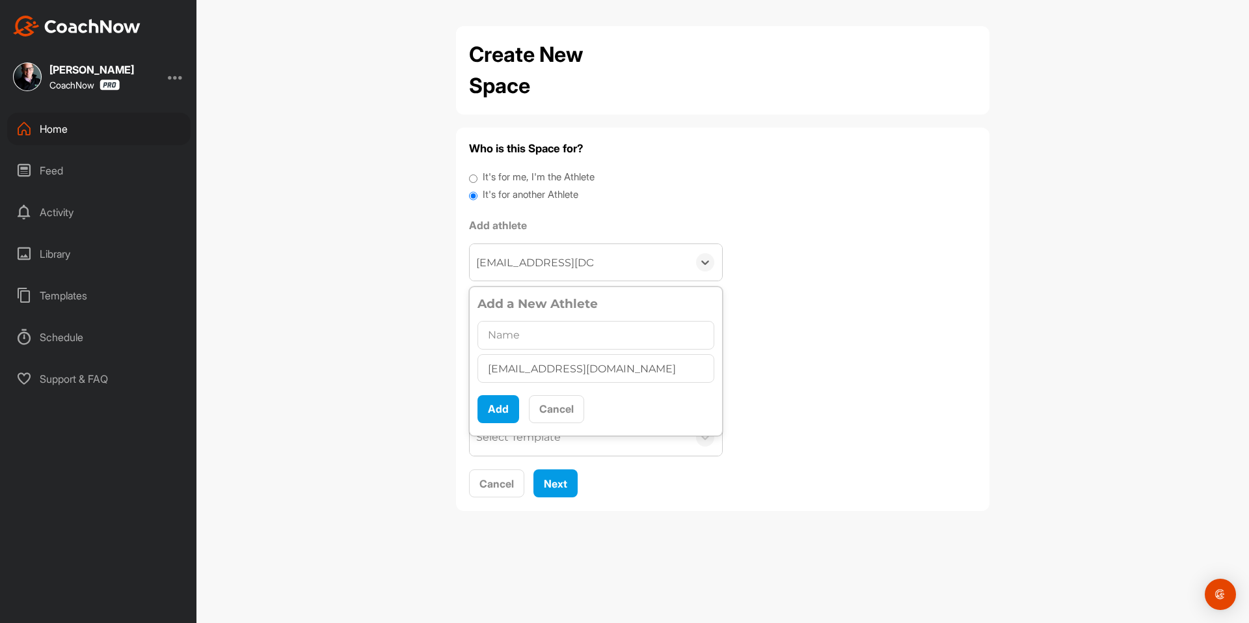
click at [537, 333] on input "text" at bounding box center [596, 335] width 237 height 29
type input "[PERSON_NAME]"
click at [489, 412] on button "Add" at bounding box center [499, 409] width 42 height 28
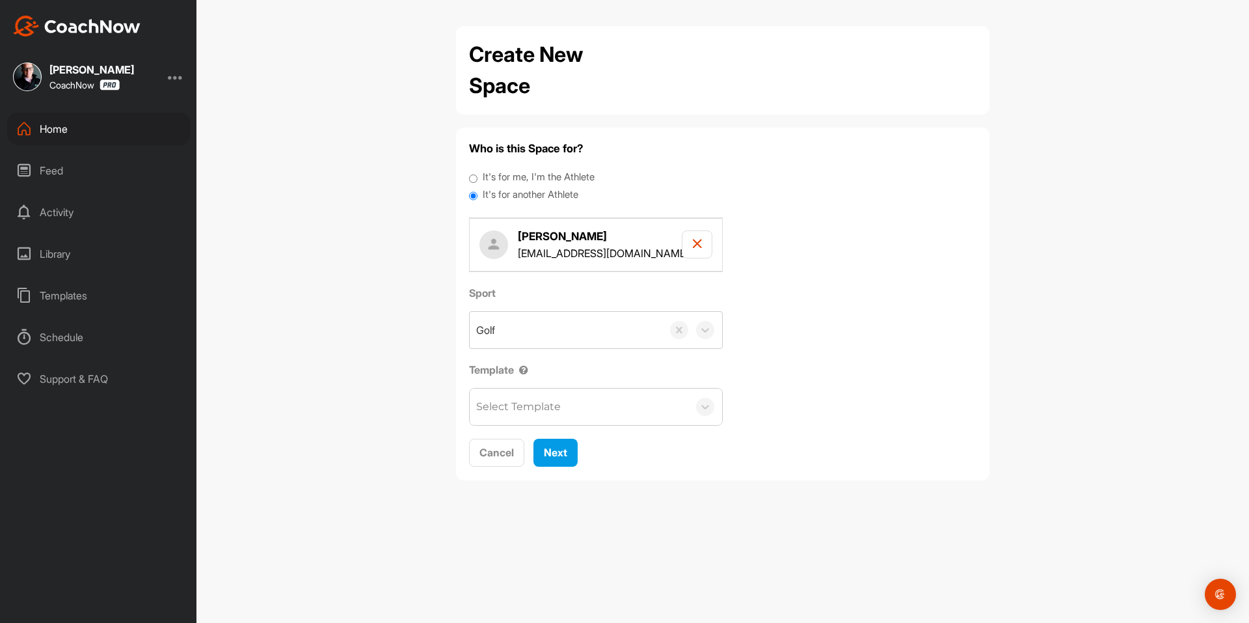
click at [503, 408] on div "Select Template" at bounding box center [518, 407] width 85 height 16
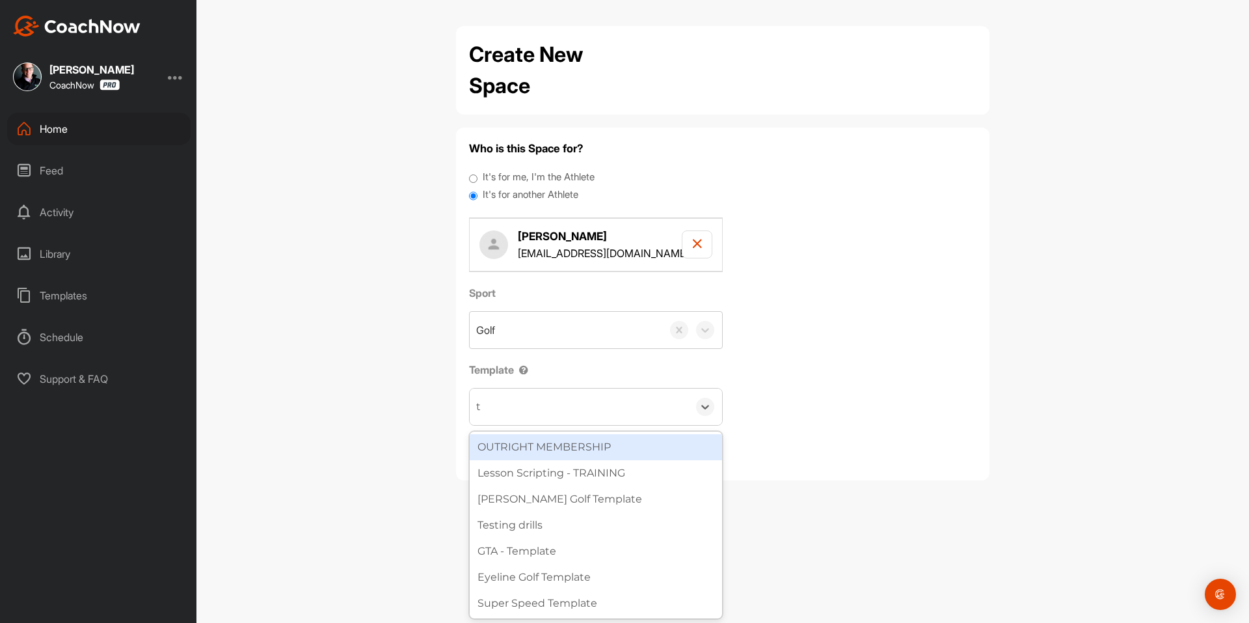
type input "to"
click at [533, 437] on div "Tour Aim" at bounding box center [596, 447] width 252 height 26
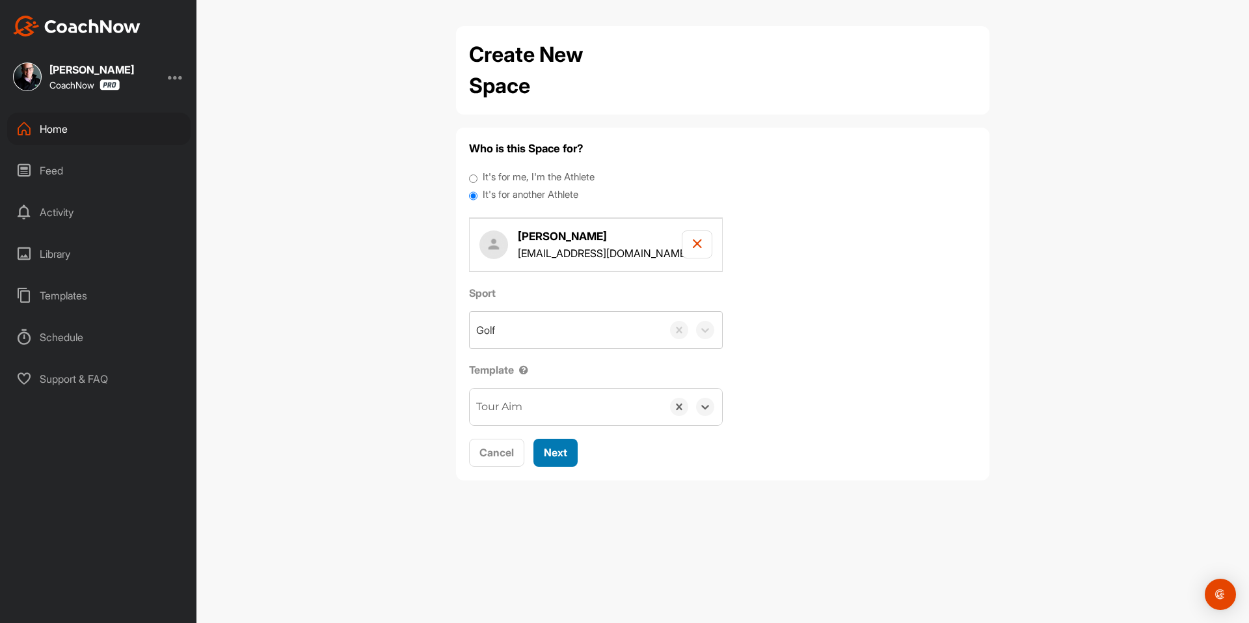
click at [565, 443] on button "Next" at bounding box center [556, 453] width 44 height 28
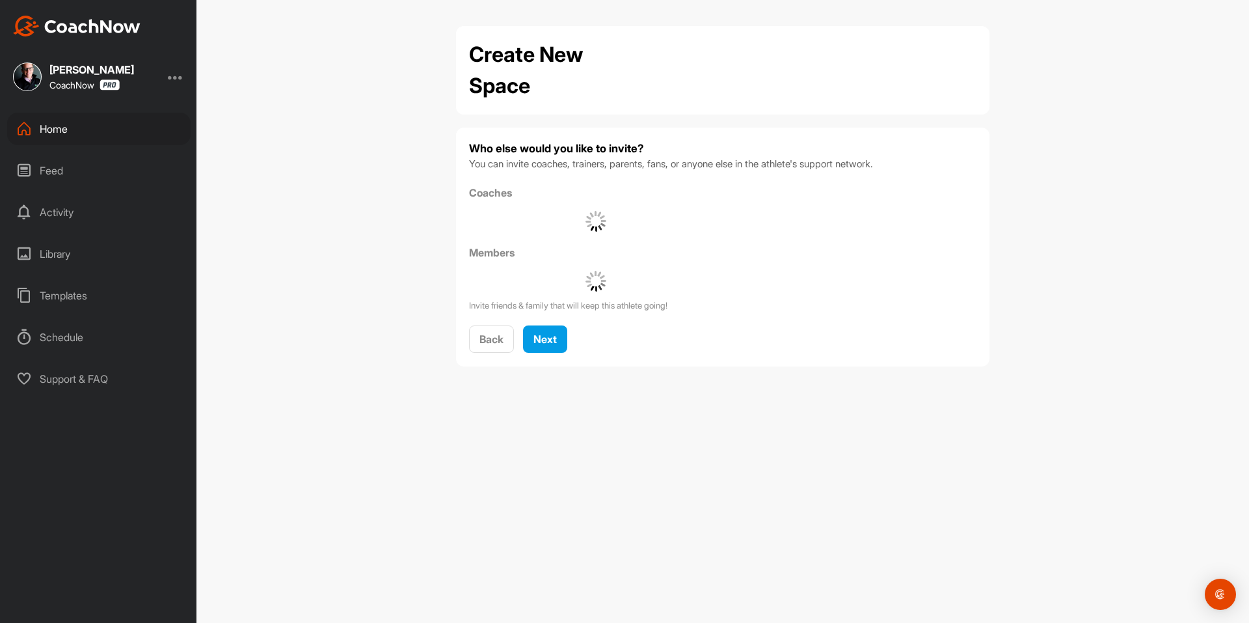
click at [555, 320] on div "Who else would you like to invite? You can invite coaches, trainers, parents, f…" at bounding box center [723, 247] width 508 height 213
click at [554, 324] on div "Who else would you like to invite? You can invite coaches, trainers, parents, f…" at bounding box center [723, 247] width 508 height 213
click at [556, 332] on div "Next" at bounding box center [545, 339] width 23 height 16
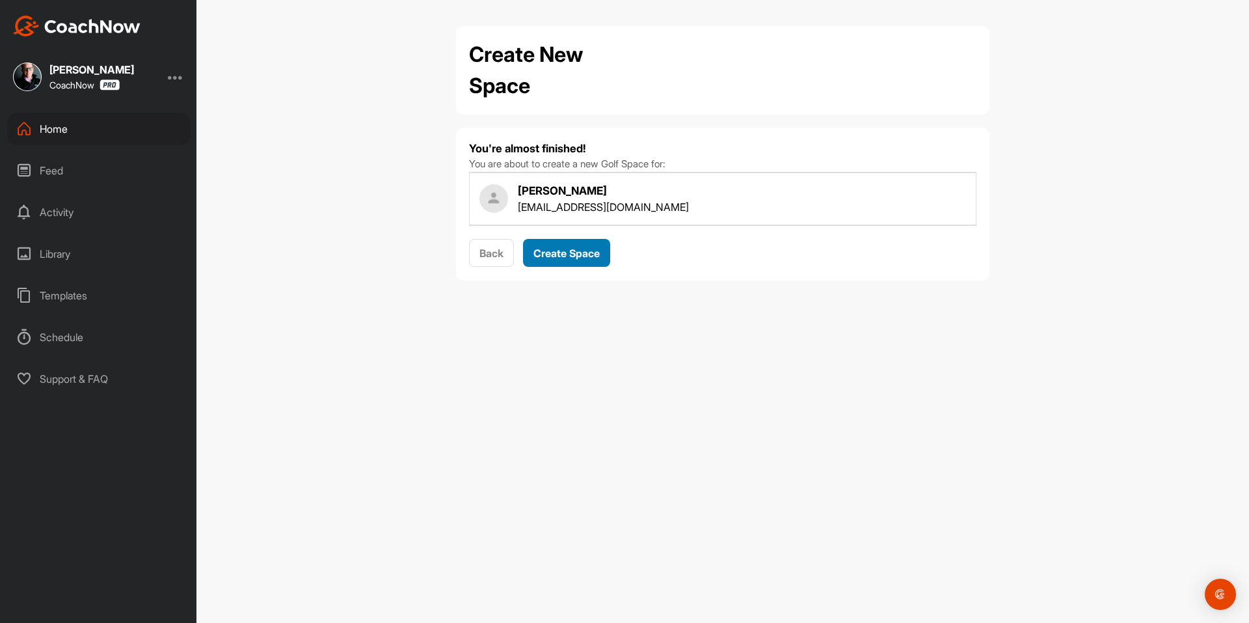
click at [558, 255] on span "Create Space" at bounding box center [567, 253] width 66 height 13
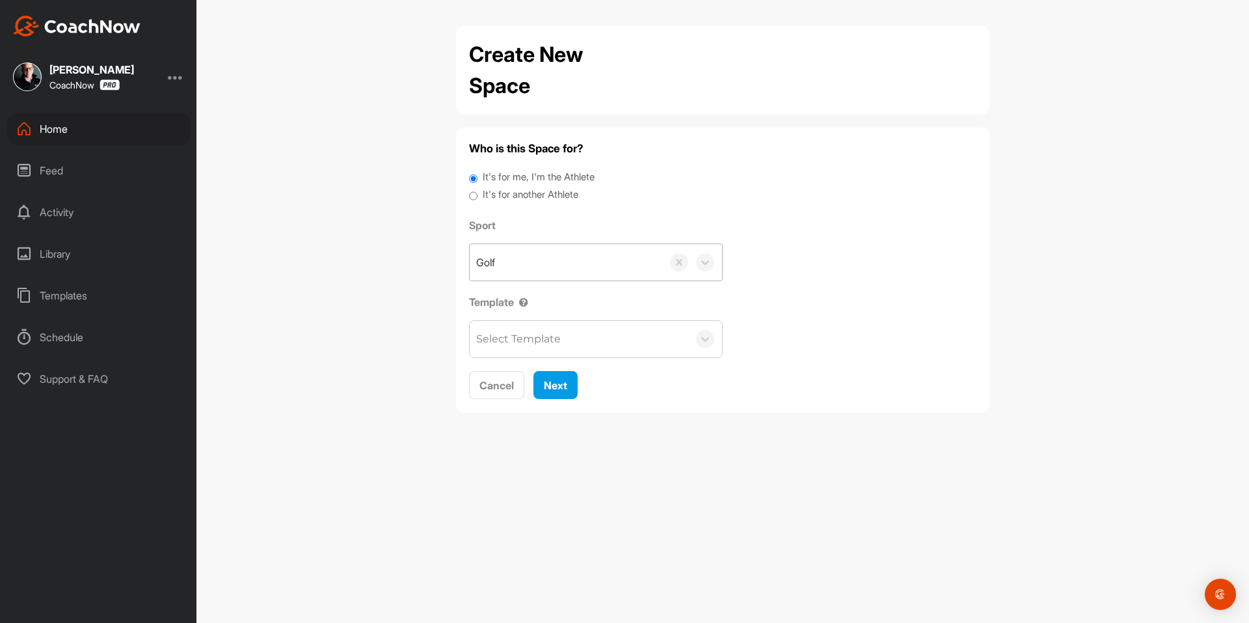
click at [520, 251] on div "Golf" at bounding box center [566, 262] width 193 height 36
click at [532, 196] on label "It's for another Athlete" at bounding box center [531, 194] width 96 height 15
click at [478, 196] on input "It's for another Athlete" at bounding box center [473, 196] width 8 height 18
radio input "true"
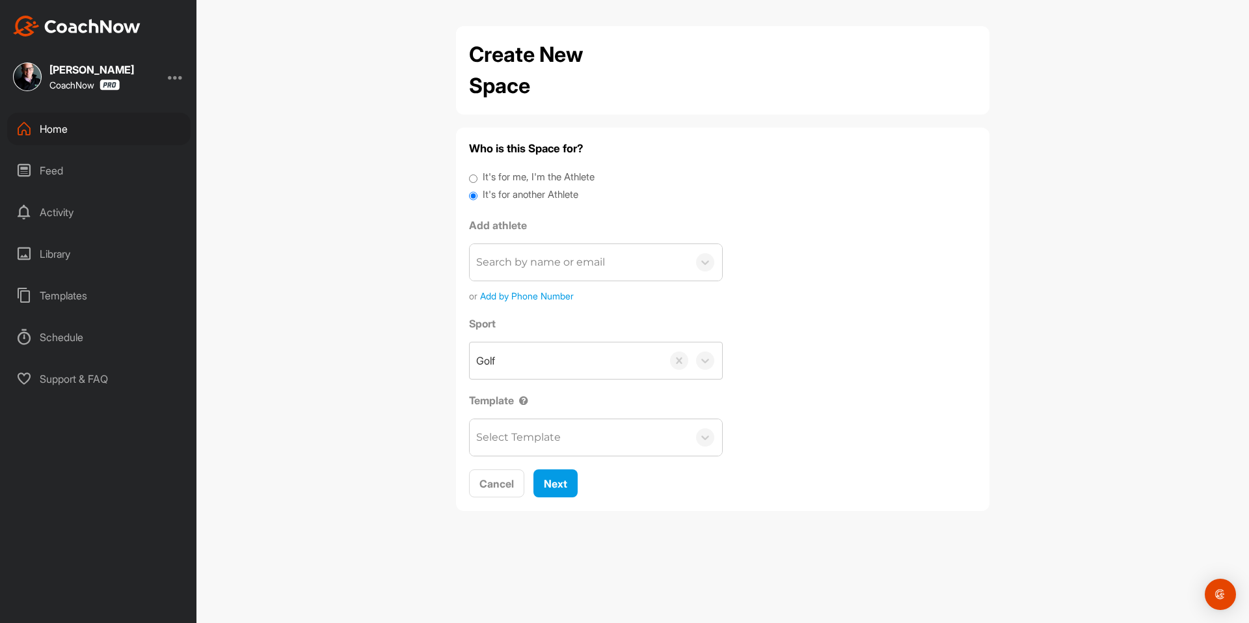
click at [529, 194] on label "It's for another Athlete" at bounding box center [531, 194] width 96 height 15
click at [478, 194] on input "It's for another Athlete" at bounding box center [473, 196] width 8 height 18
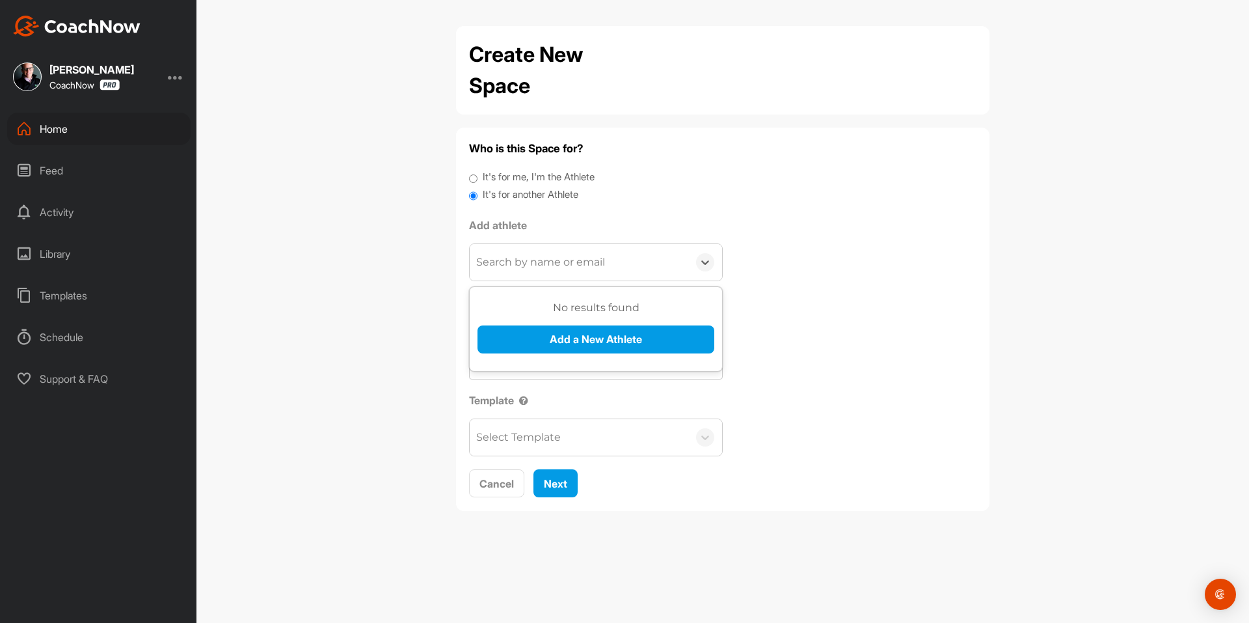
click at [532, 266] on div "Search by name or email" at bounding box center [540, 262] width 129 height 16
paste input "[EMAIL_ADDRESS][DOMAIN_NAME]"
type input "[EMAIL_ADDRESS][DOMAIN_NAME]"
click at [536, 340] on button "Add a New Athlete" at bounding box center [596, 339] width 237 height 28
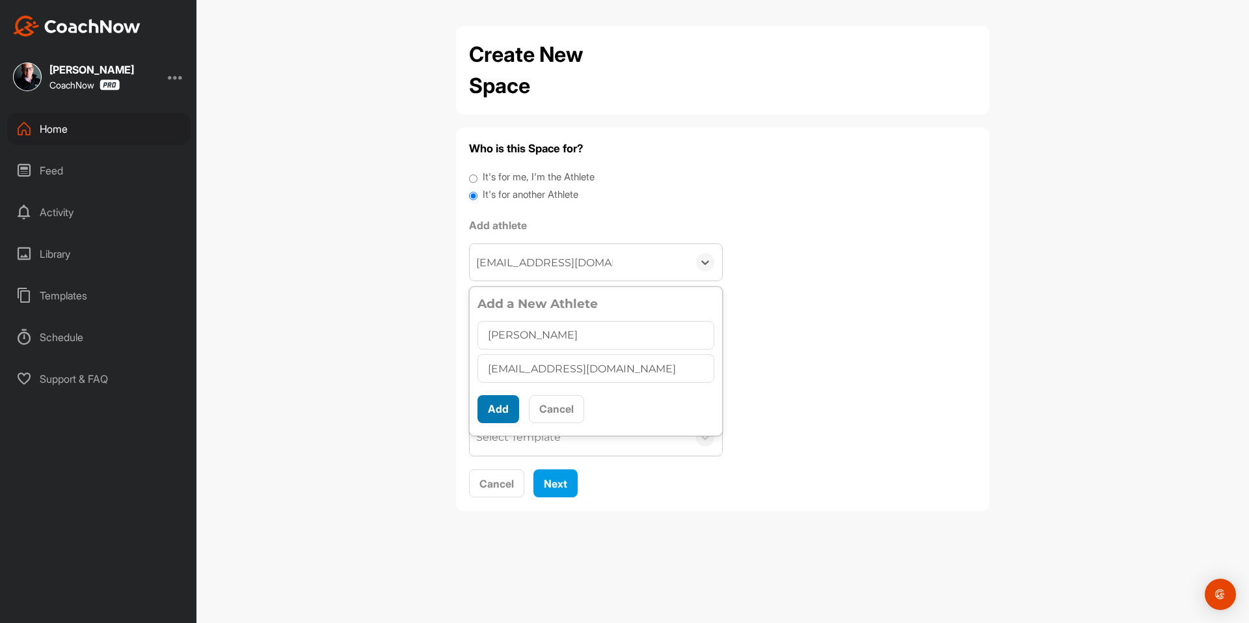
type input "Marco Serrano"
click at [508, 403] on button "Add" at bounding box center [499, 409] width 42 height 28
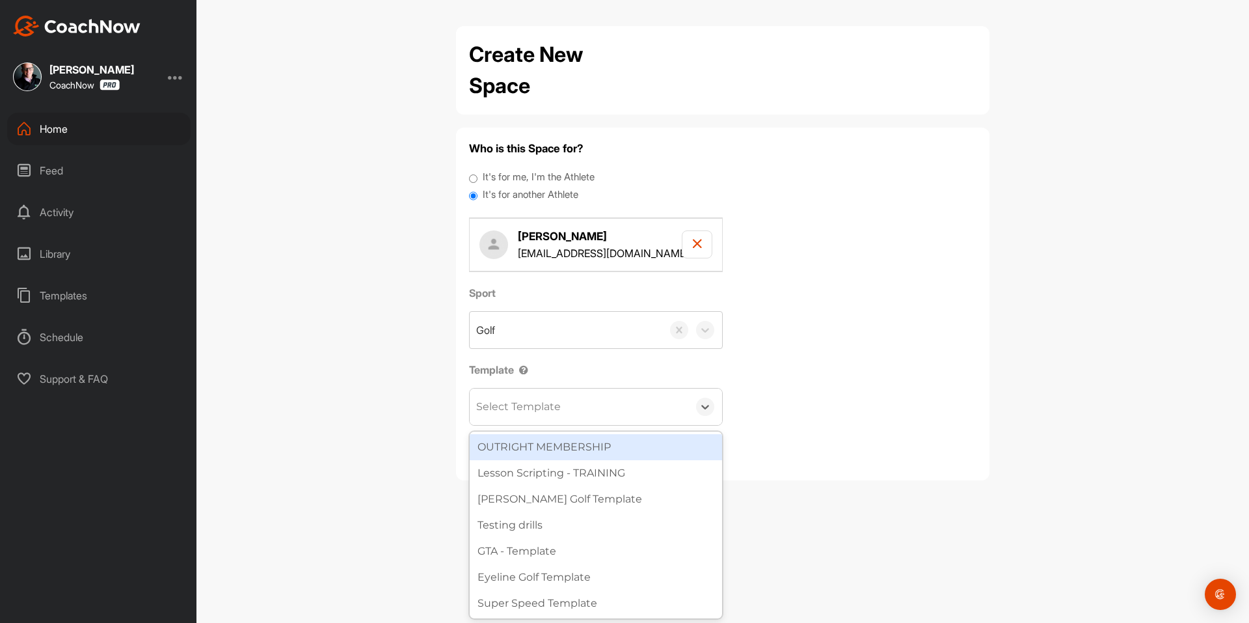
click at [511, 411] on div "Select Template" at bounding box center [518, 407] width 85 height 16
type input "to"
click at [545, 435] on div "Tour Aim" at bounding box center [596, 447] width 252 height 26
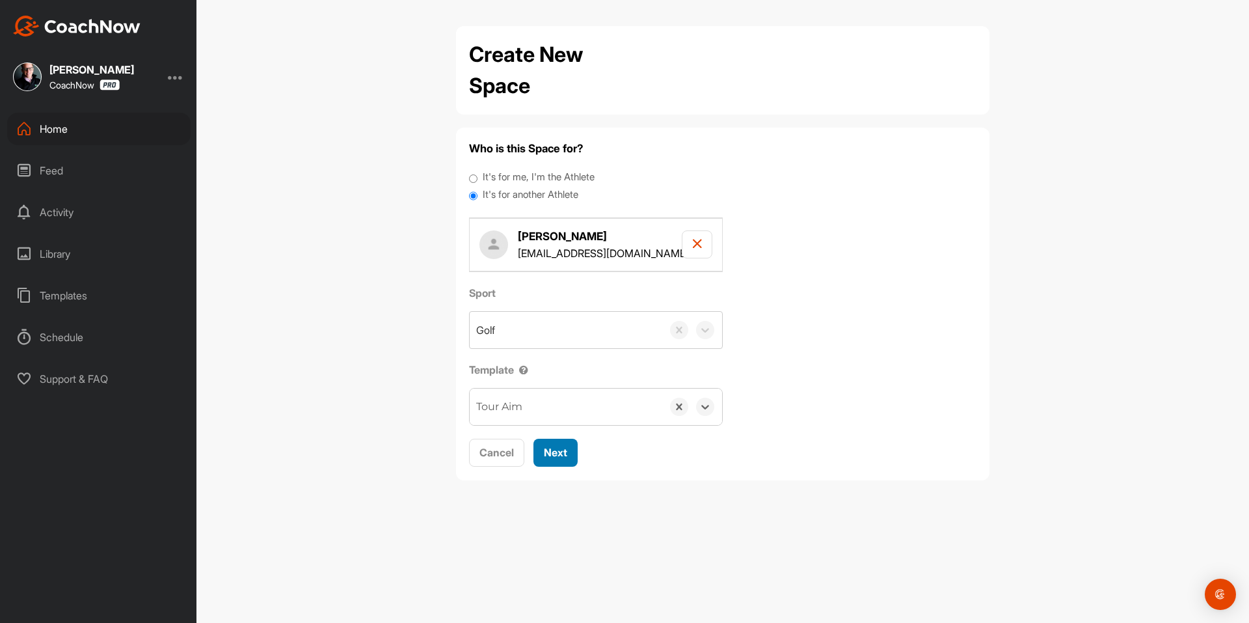
click at [547, 445] on div "Next" at bounding box center [555, 452] width 23 height 16
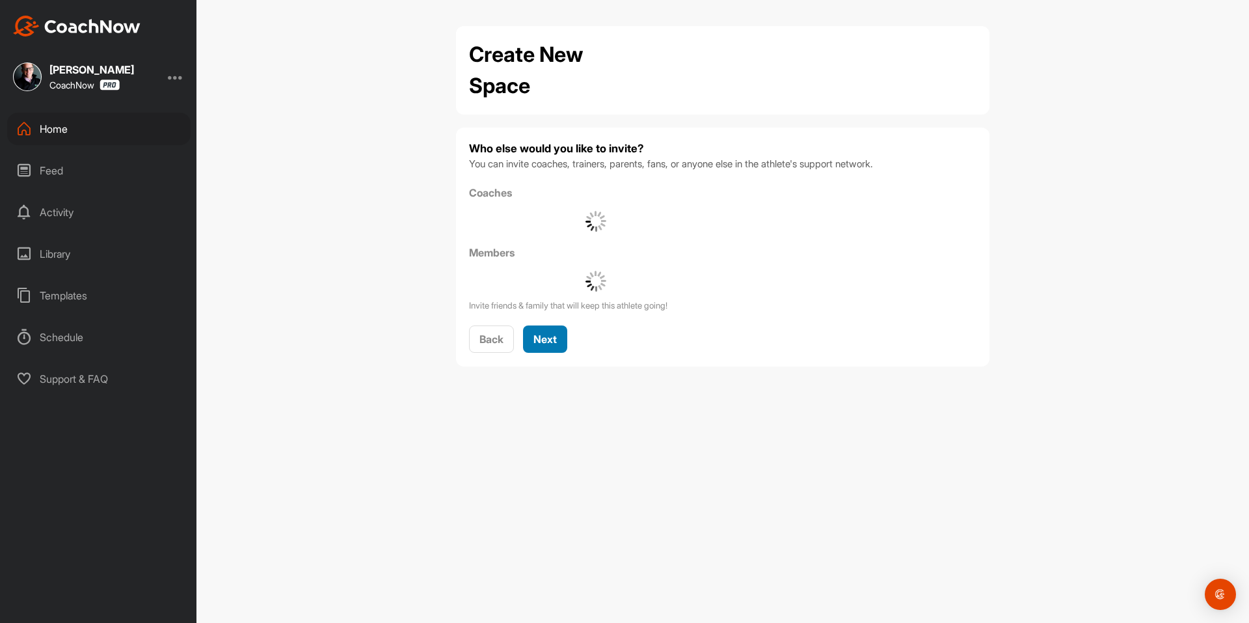
click at [553, 343] on span "Next" at bounding box center [545, 339] width 23 height 13
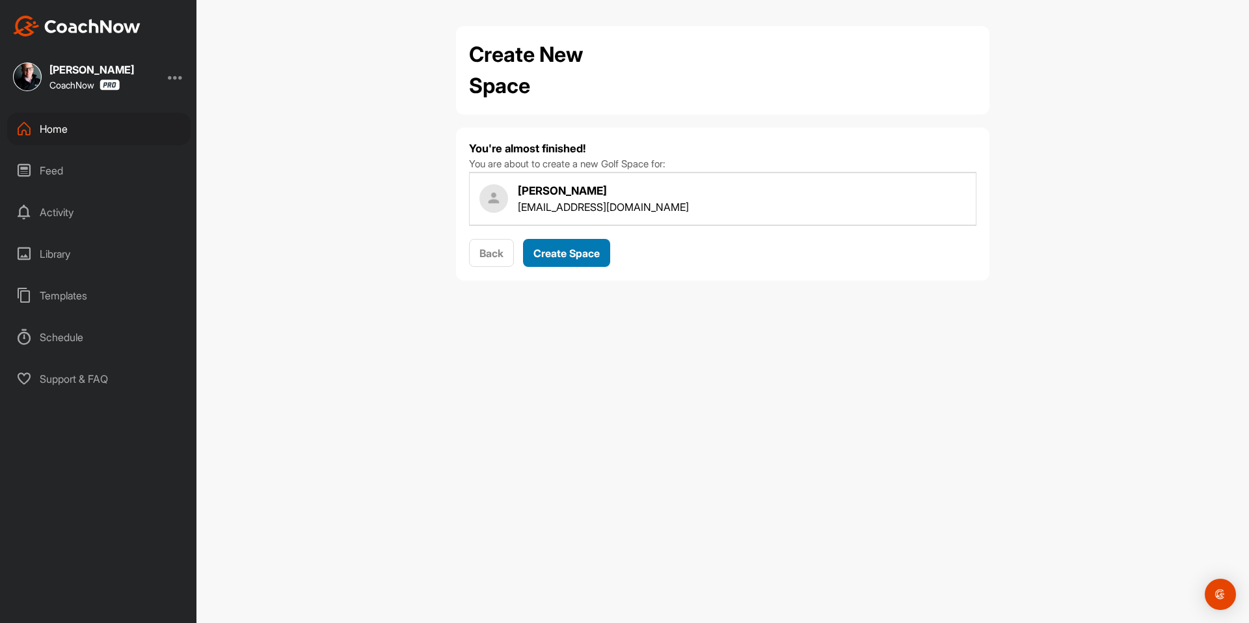
click at [564, 261] on button "Create Space" at bounding box center [566, 253] width 87 height 28
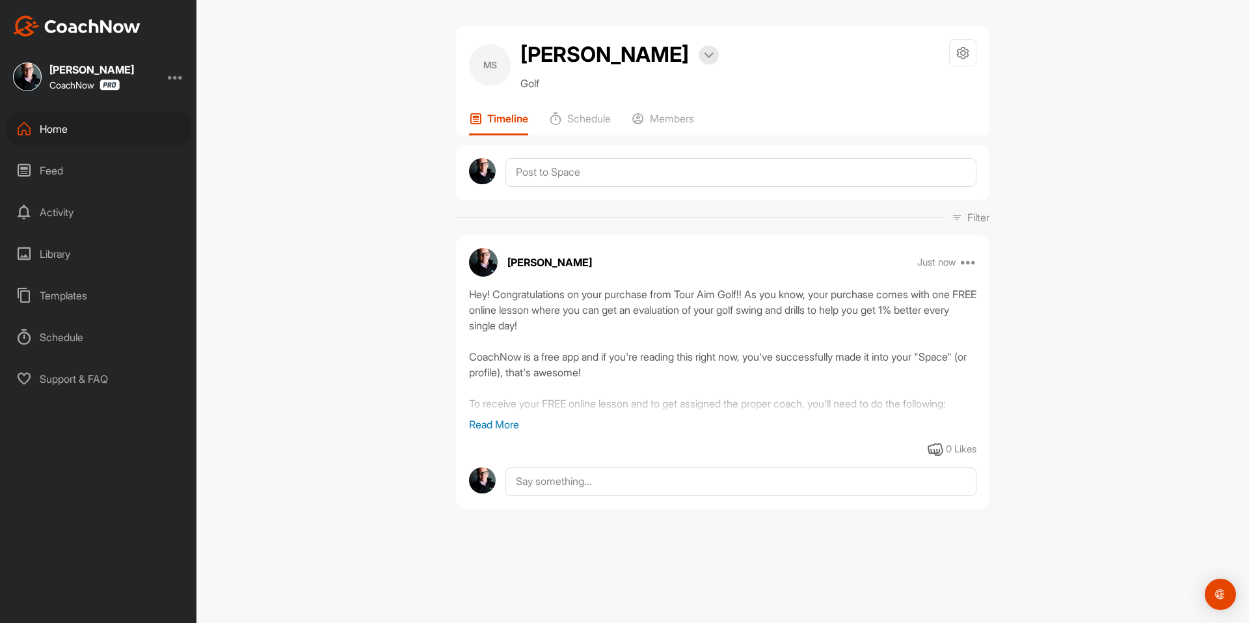
click at [116, 24] on img at bounding box center [77, 26] width 128 height 21
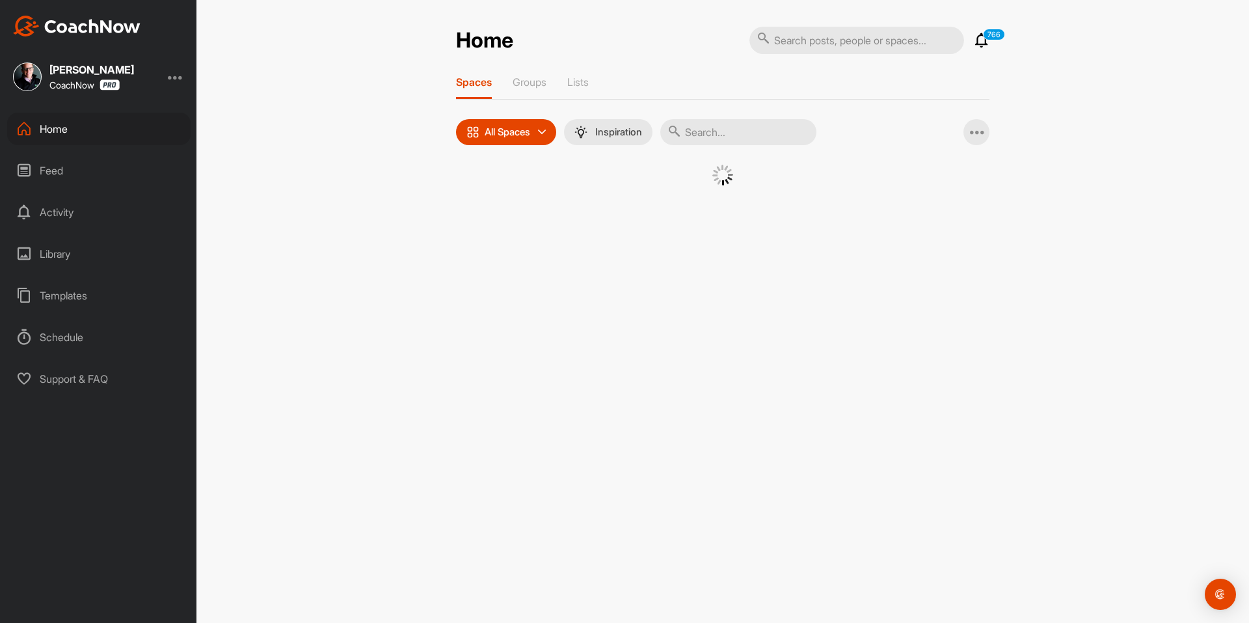
click at [499, 186] on div at bounding box center [723, 185] width 469 height 40
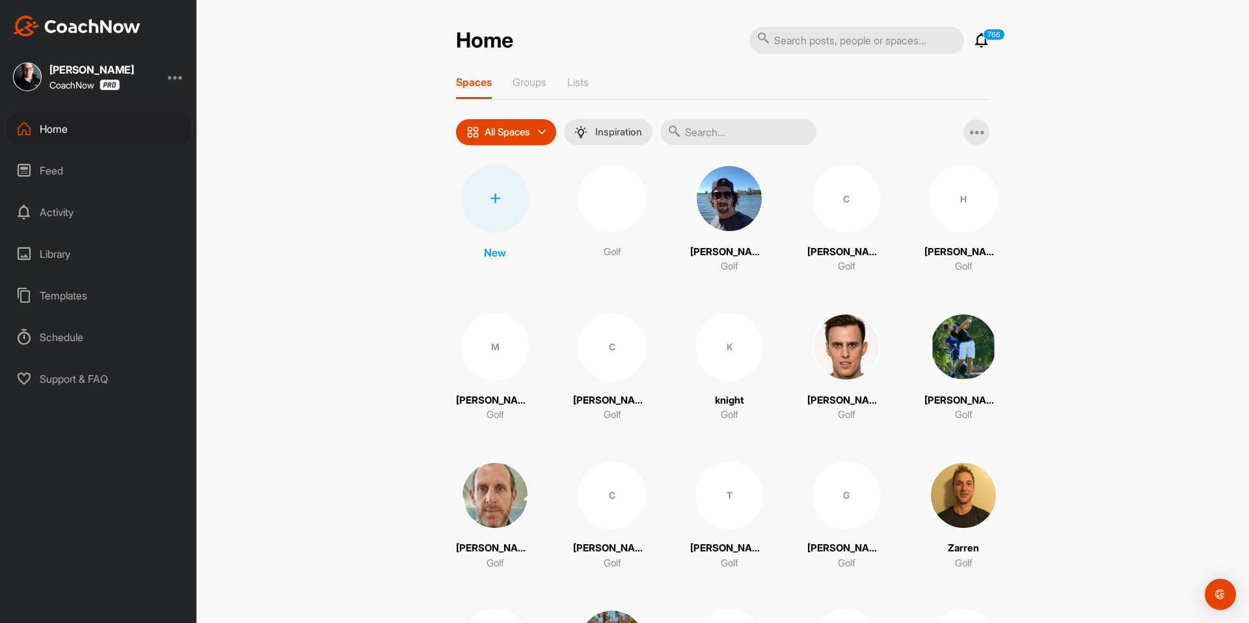
click at [496, 189] on div at bounding box center [495, 199] width 68 height 68
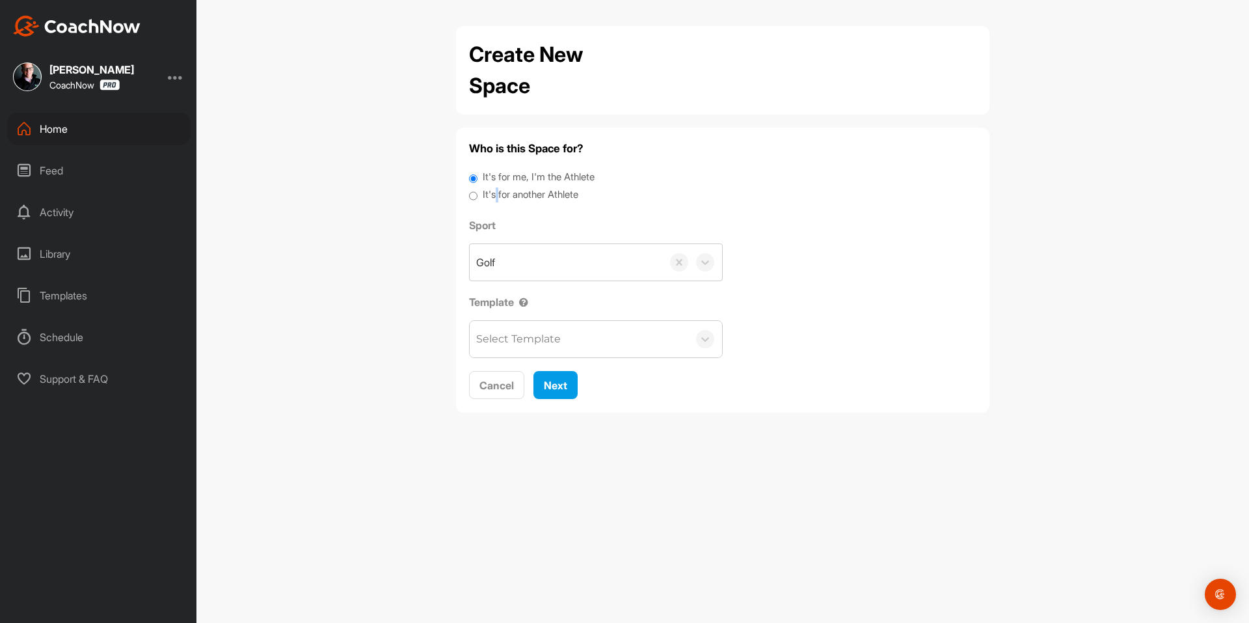
click at [497, 191] on label "It's for another Athlete" at bounding box center [531, 194] width 96 height 15
click at [478, 191] on input "It's for another Athlete" at bounding box center [473, 196] width 8 height 18
radio input "true"
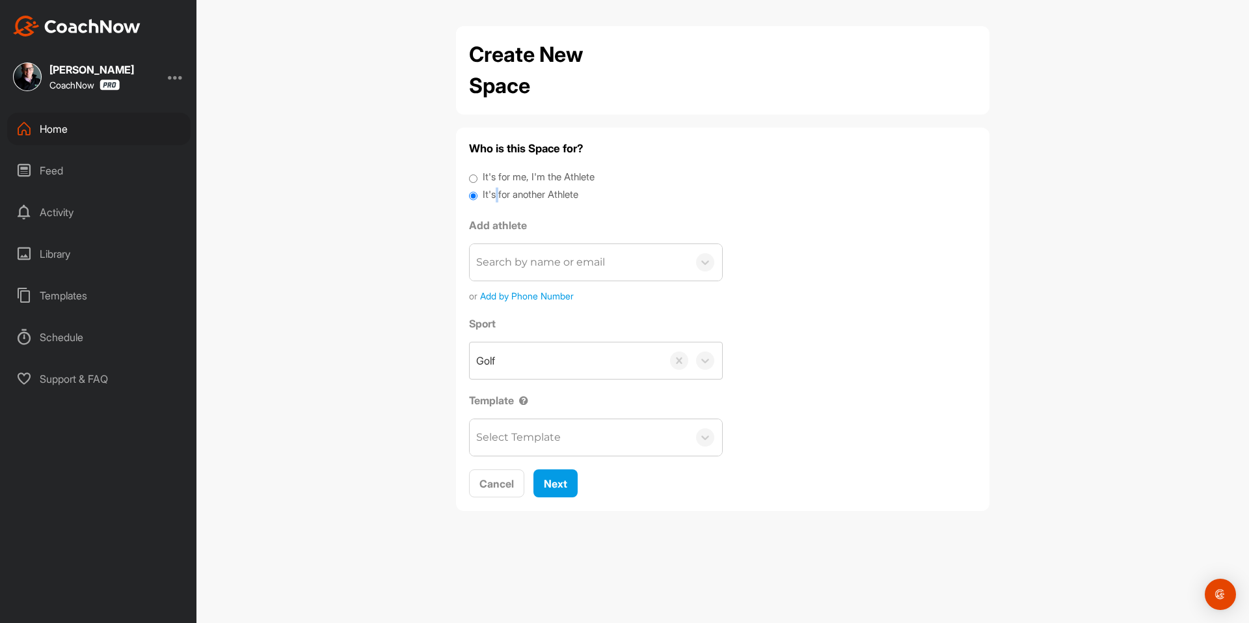
click at [498, 192] on label "It's for another Athlete" at bounding box center [531, 194] width 96 height 15
click at [478, 192] on input "It's for another Athlete" at bounding box center [473, 196] width 8 height 18
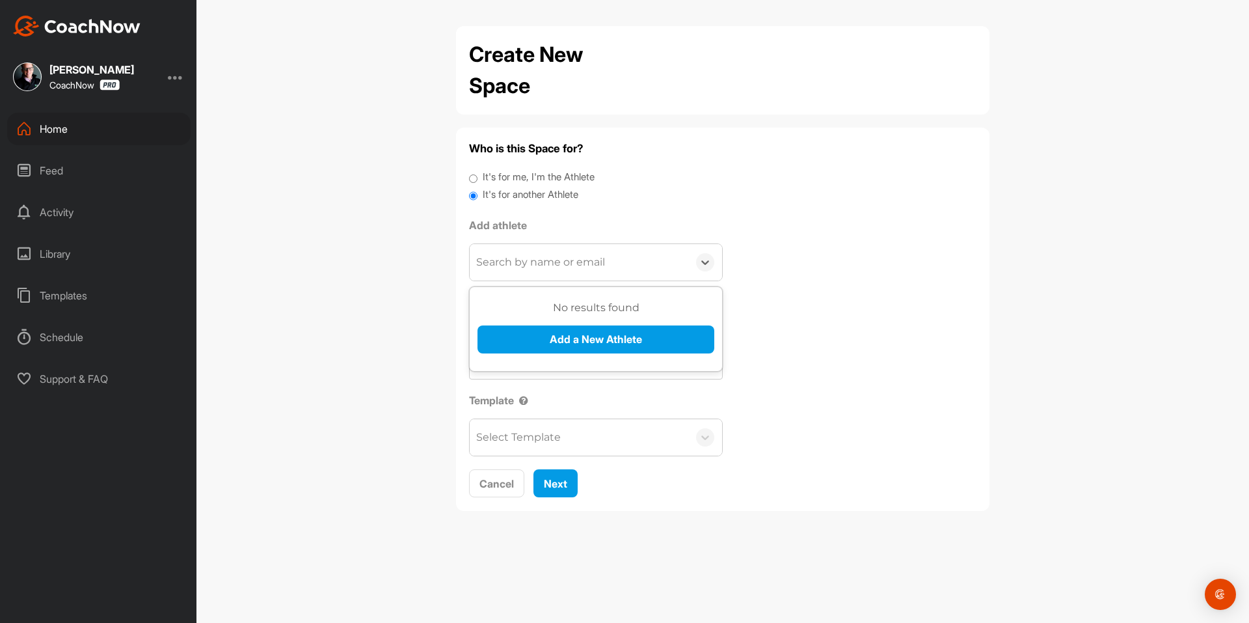
click at [503, 254] on div "Search by name or email" at bounding box center [540, 262] width 129 height 16
paste input "[EMAIL_ADDRESS][DOMAIN_NAME]"
type input "[EMAIL_ADDRESS][DOMAIN_NAME]"
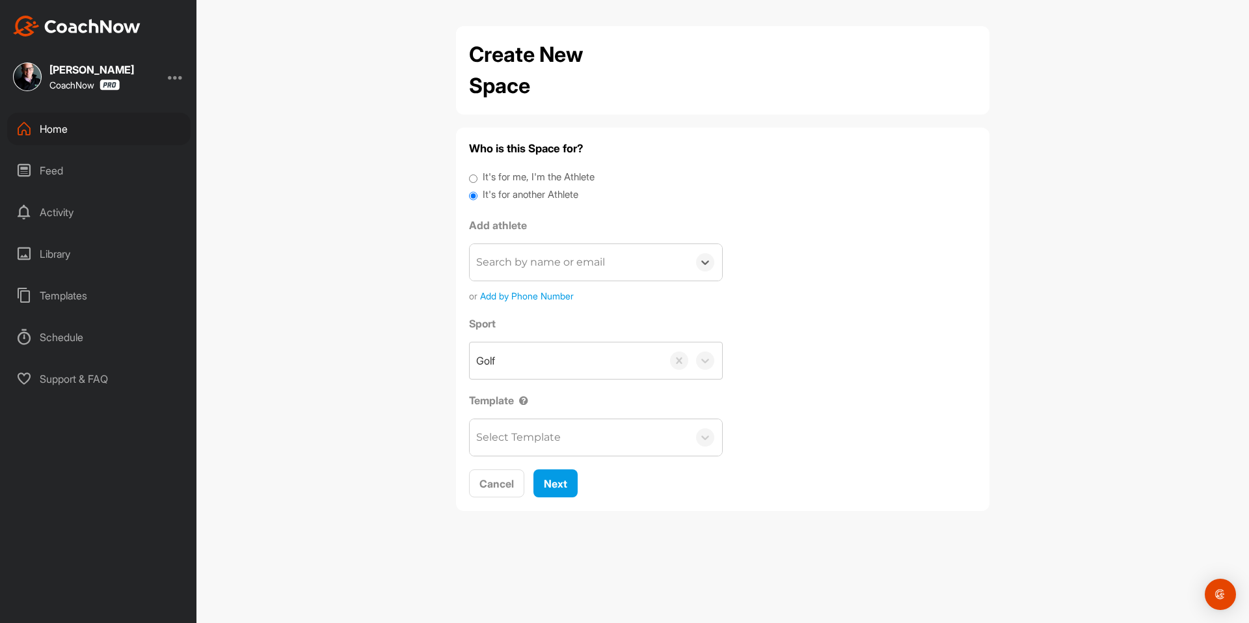
click at [520, 248] on div "Search by name or email" at bounding box center [579, 262] width 219 height 36
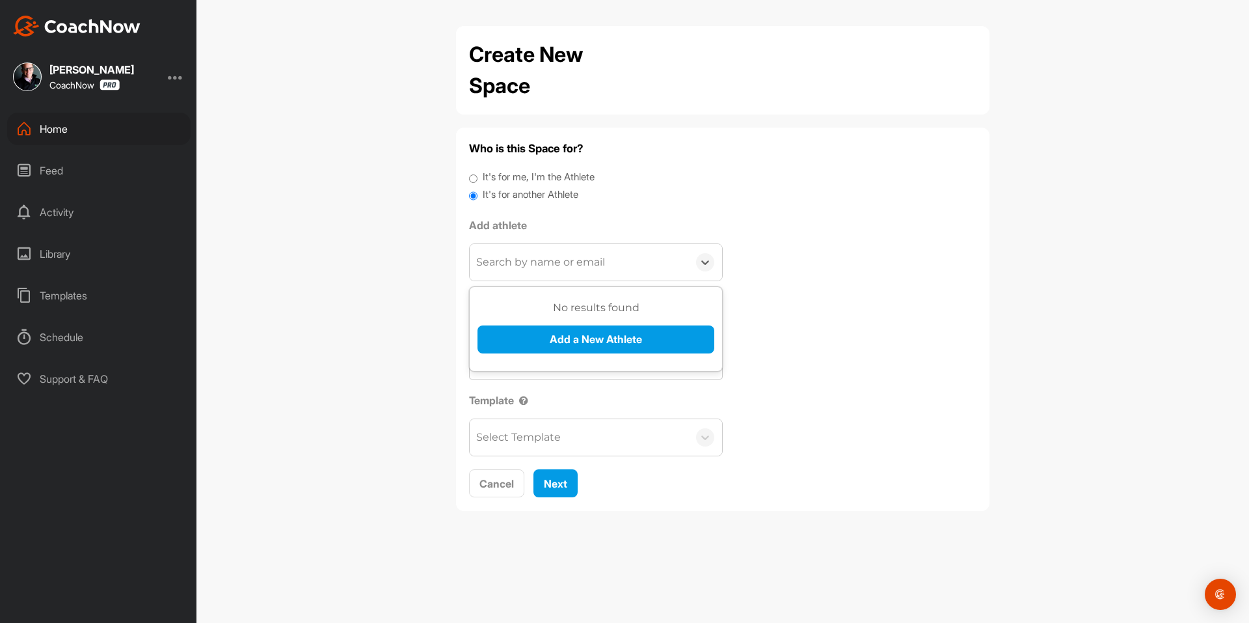
paste input "ddsnotgod@gmail.com"
type input "ddsnotgod@gmail.com"
click at [539, 341] on button "Add a New Athlete" at bounding box center [596, 339] width 237 height 28
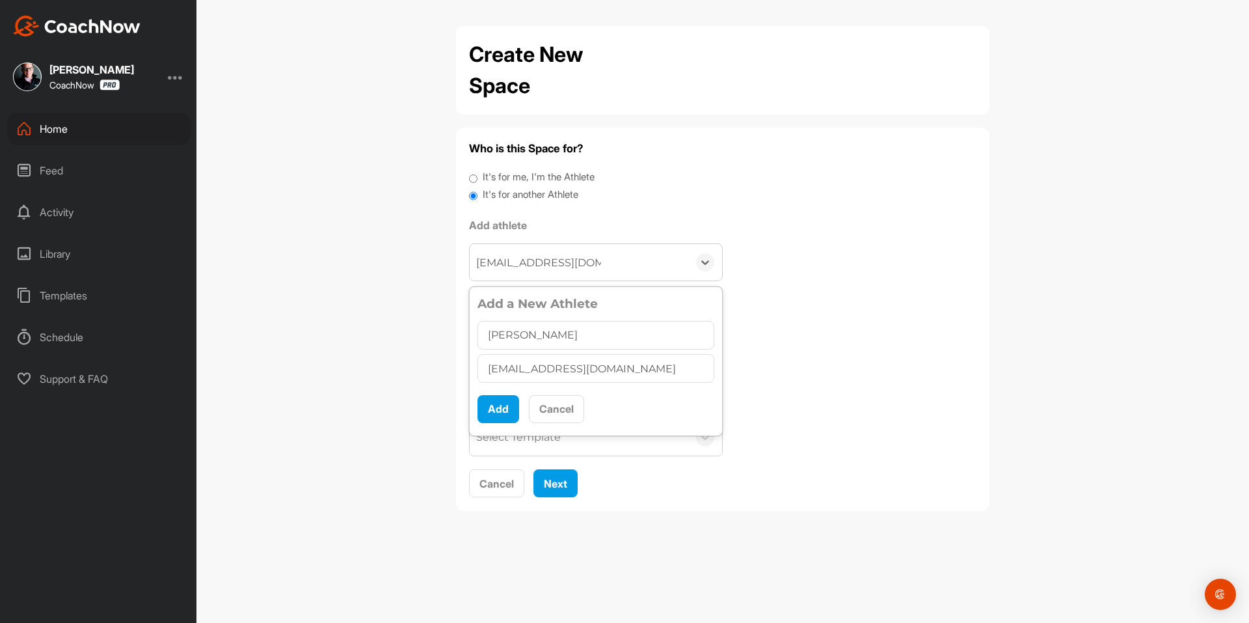
click at [494, 340] on input "william jenkins" at bounding box center [596, 335] width 237 height 29
click at [536, 334] on input "William jenkins" at bounding box center [596, 335] width 237 height 29
type input "William Jenkins"
click at [511, 408] on button "Add" at bounding box center [499, 409] width 42 height 28
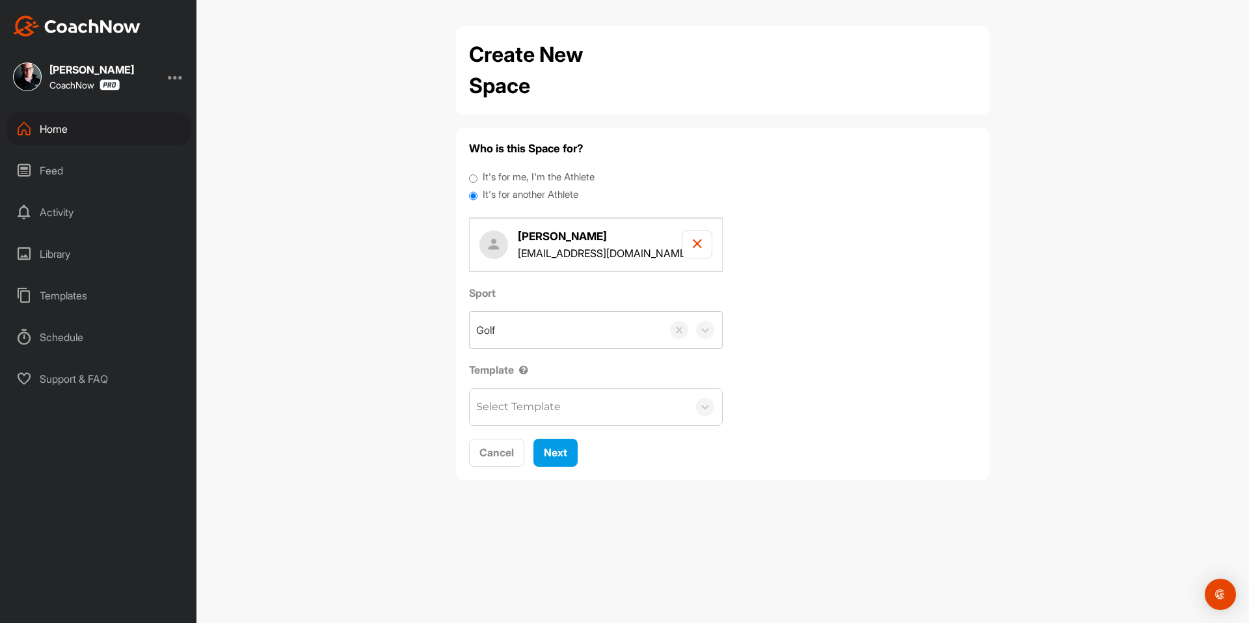
click at [539, 409] on div "Select Template" at bounding box center [518, 407] width 85 height 16
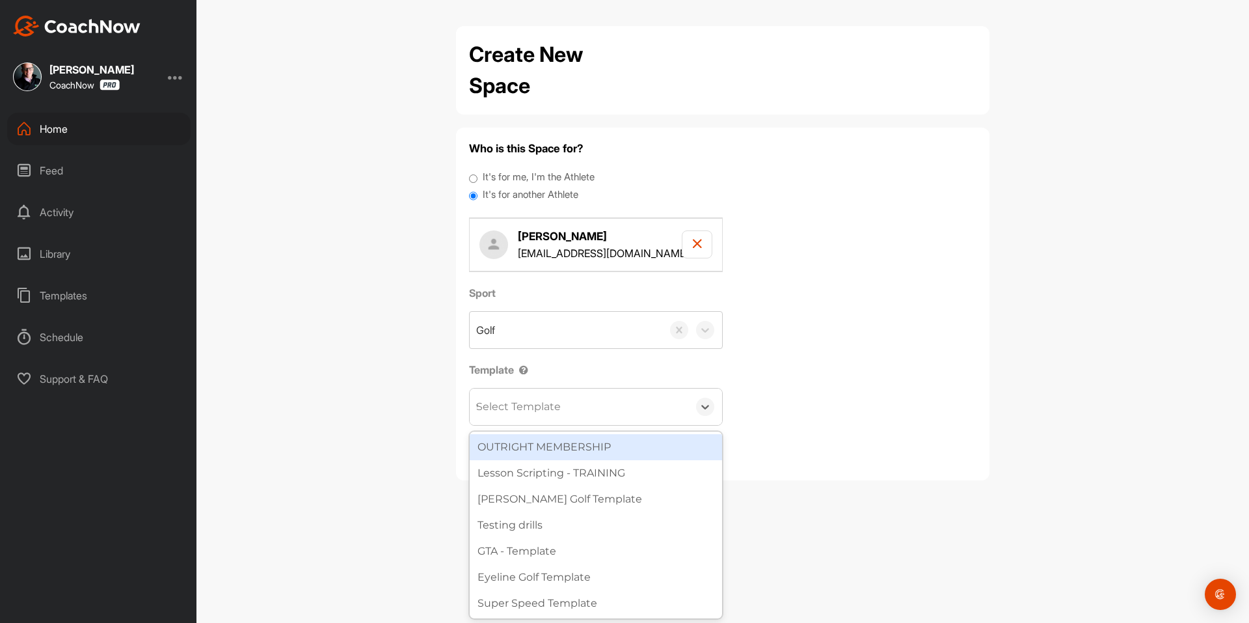
type input "wa"
drag, startPoint x: 541, startPoint y: 444, endPoint x: 551, endPoint y: 441, distance: 10.7
click at [541, 443] on div "[PERSON_NAME] Golf Template" at bounding box center [596, 447] width 252 height 26
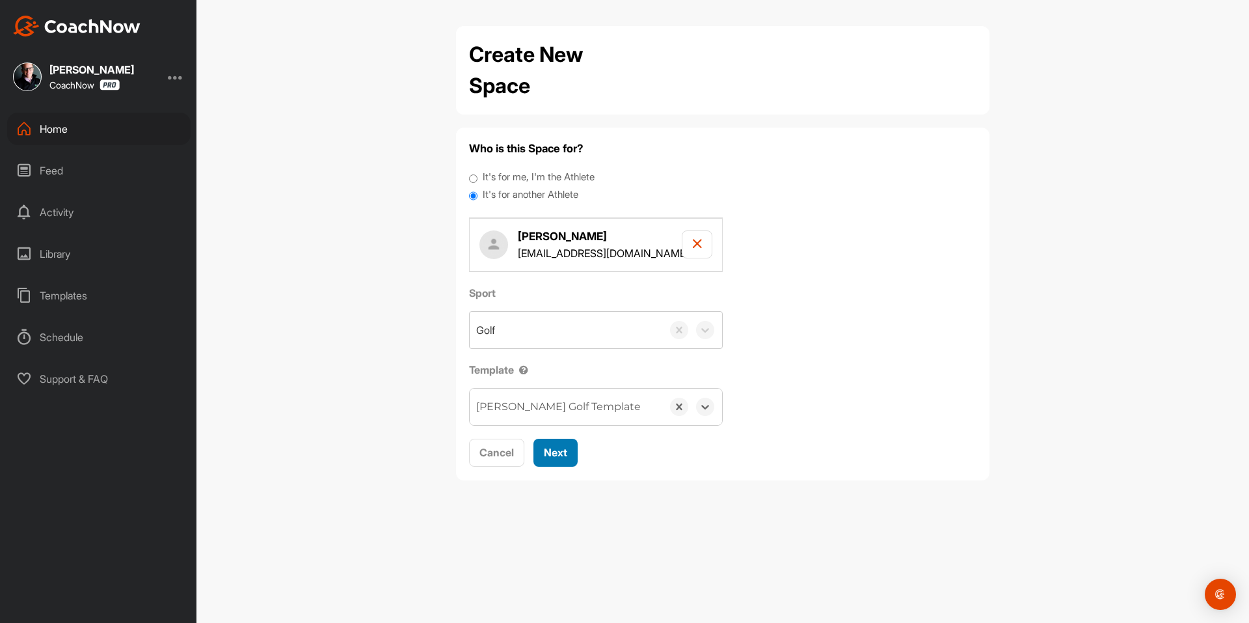
click at [563, 443] on button "Next" at bounding box center [556, 453] width 44 height 28
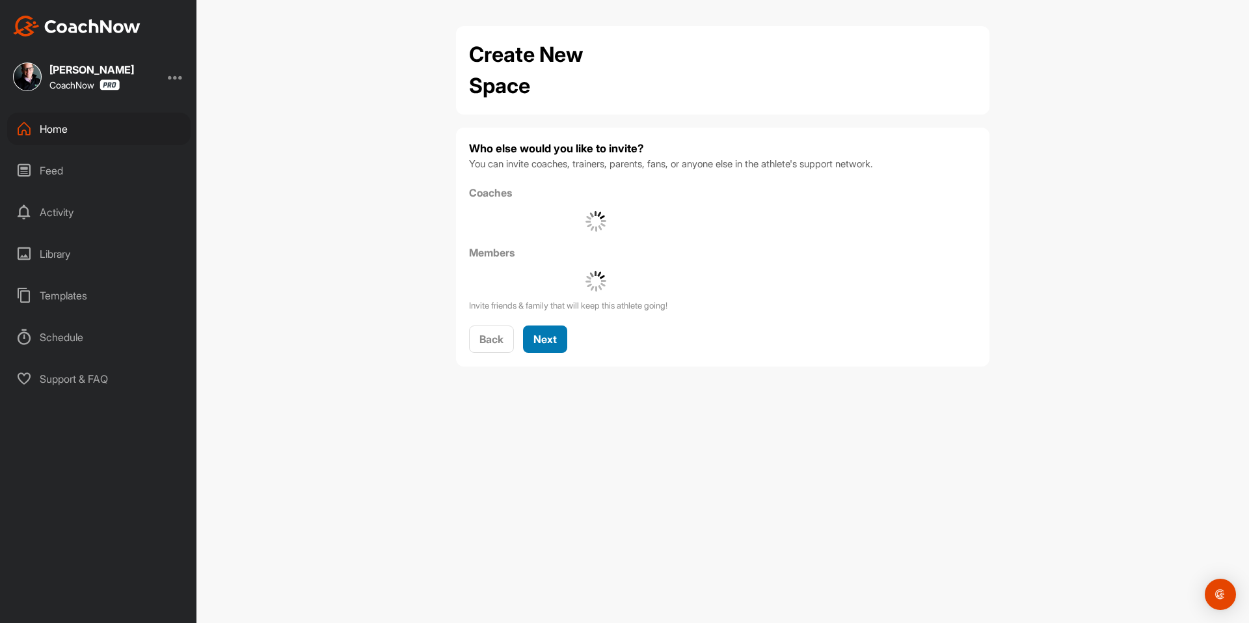
drag, startPoint x: 552, startPoint y: 336, endPoint x: 561, endPoint y: 342, distance: 9.9
click at [552, 336] on span "Next" at bounding box center [545, 339] width 23 height 13
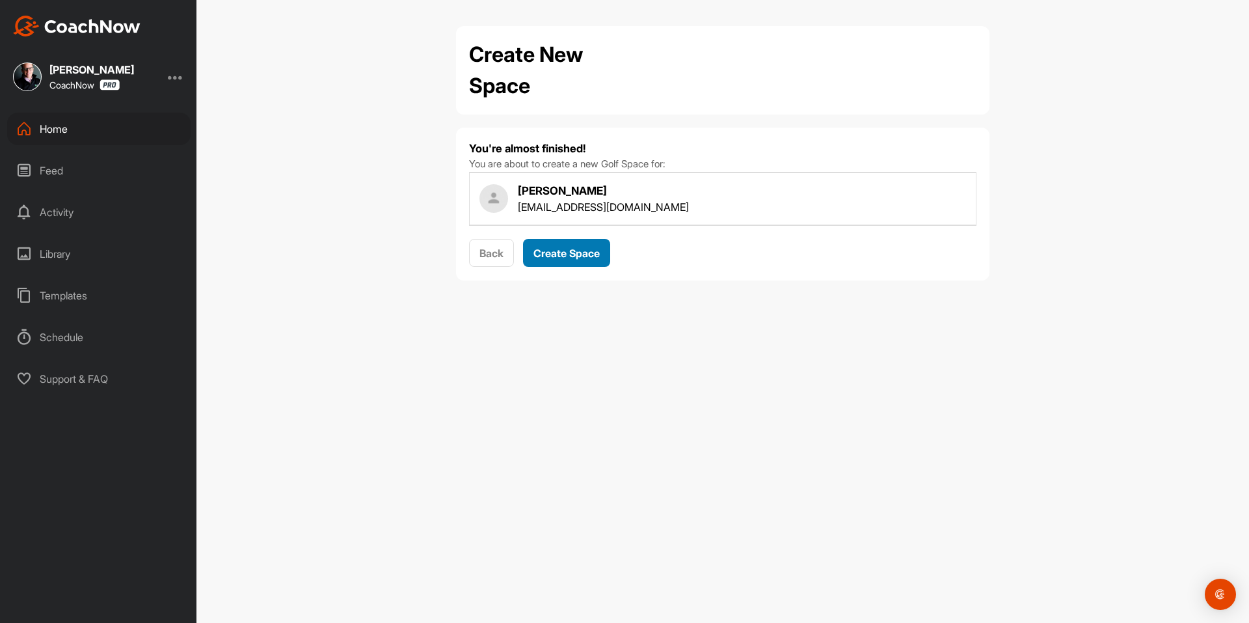
click at [576, 249] on span "Create Space" at bounding box center [567, 253] width 66 height 13
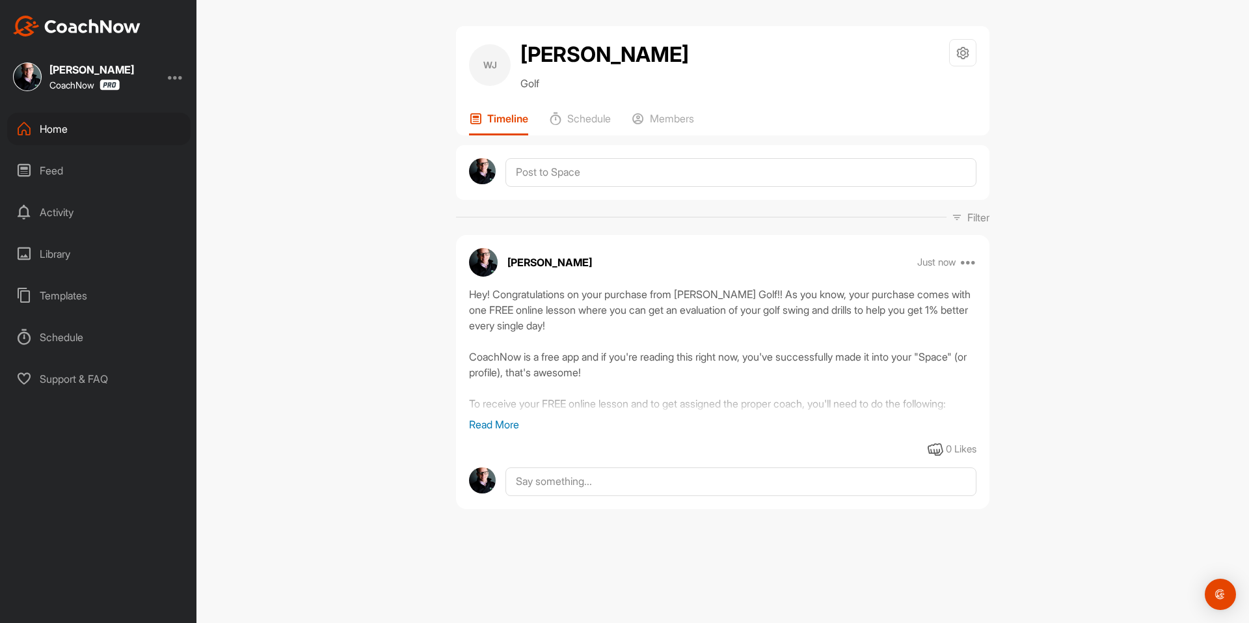
click at [124, 30] on img at bounding box center [77, 26] width 128 height 21
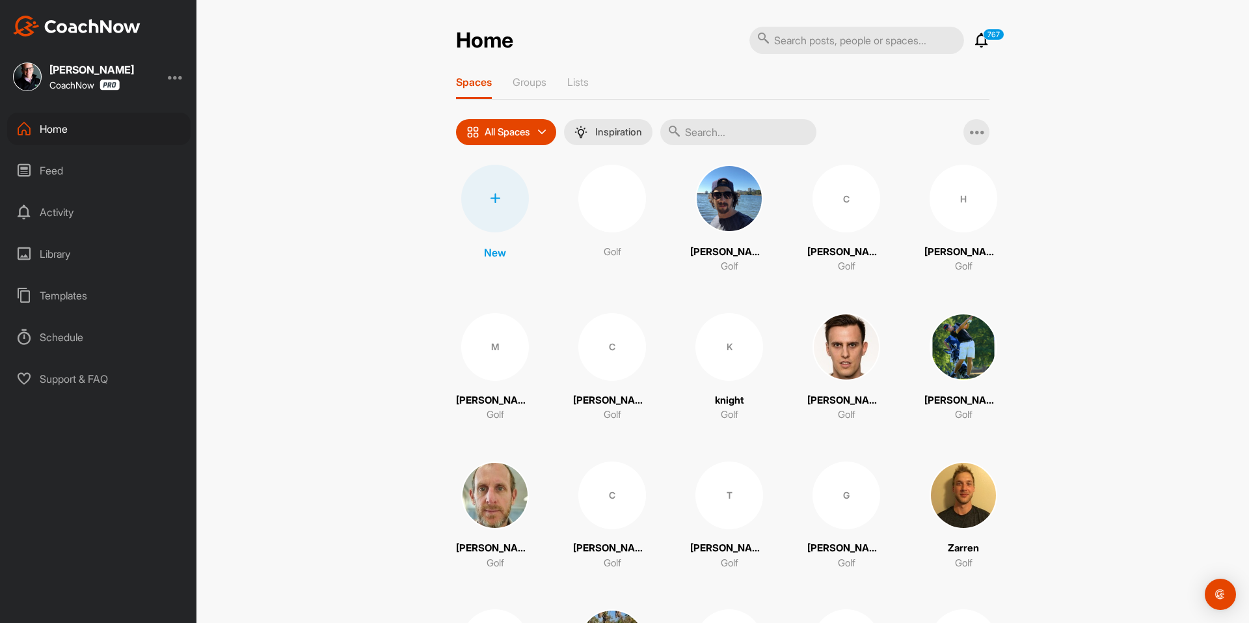
click at [490, 200] on icon at bounding box center [495, 198] width 10 height 10
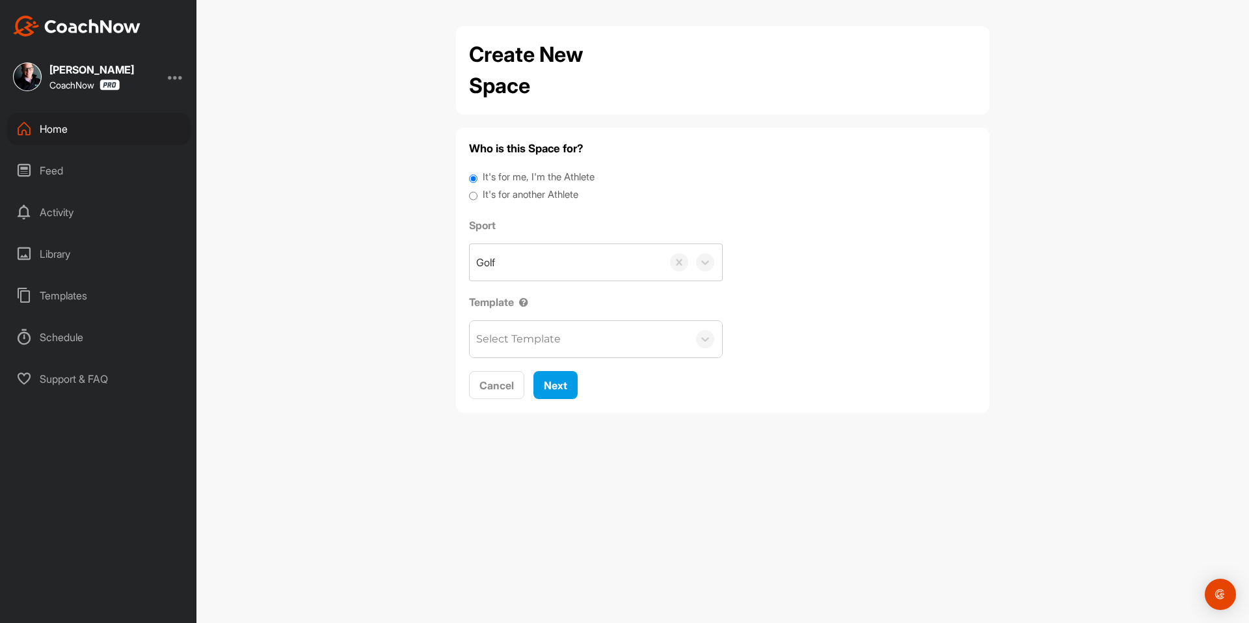
click at [513, 198] on label "It's for another Athlete" at bounding box center [531, 194] width 96 height 15
click at [478, 198] on input "It's for another Athlete" at bounding box center [473, 196] width 8 height 18
radio input "true"
click at [512, 194] on label "It's for another Athlete" at bounding box center [531, 194] width 96 height 15
click at [478, 194] on input "It's for another Athlete" at bounding box center [473, 196] width 8 height 18
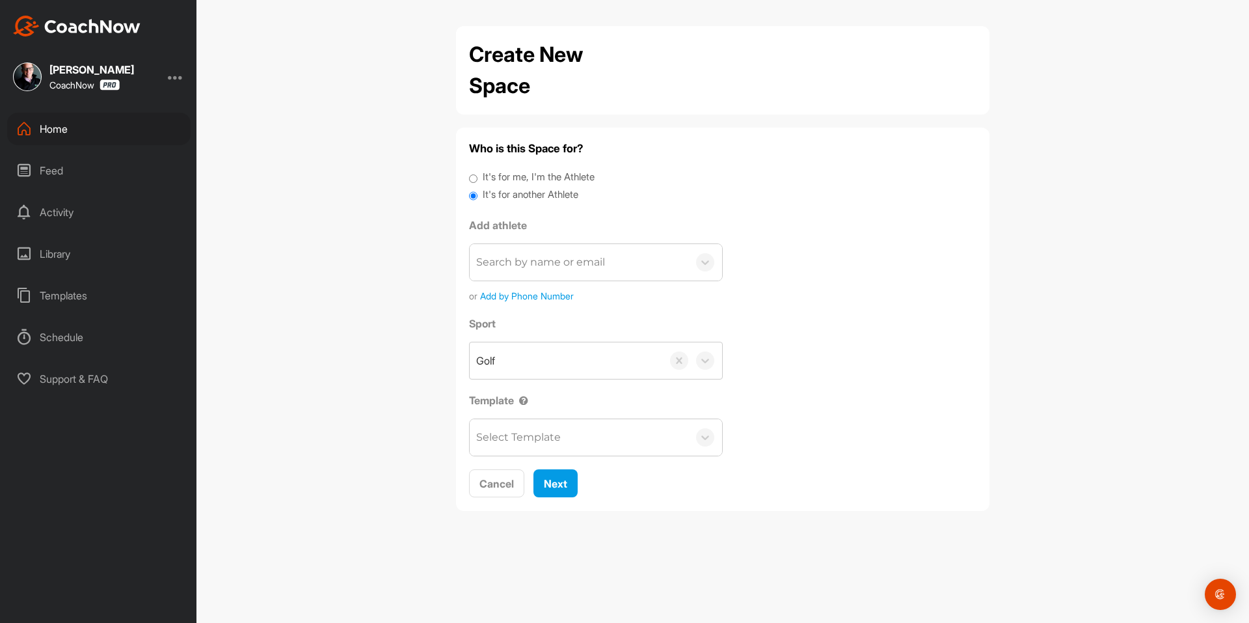
click at [513, 256] on div "Search by name or email" at bounding box center [540, 262] width 129 height 16
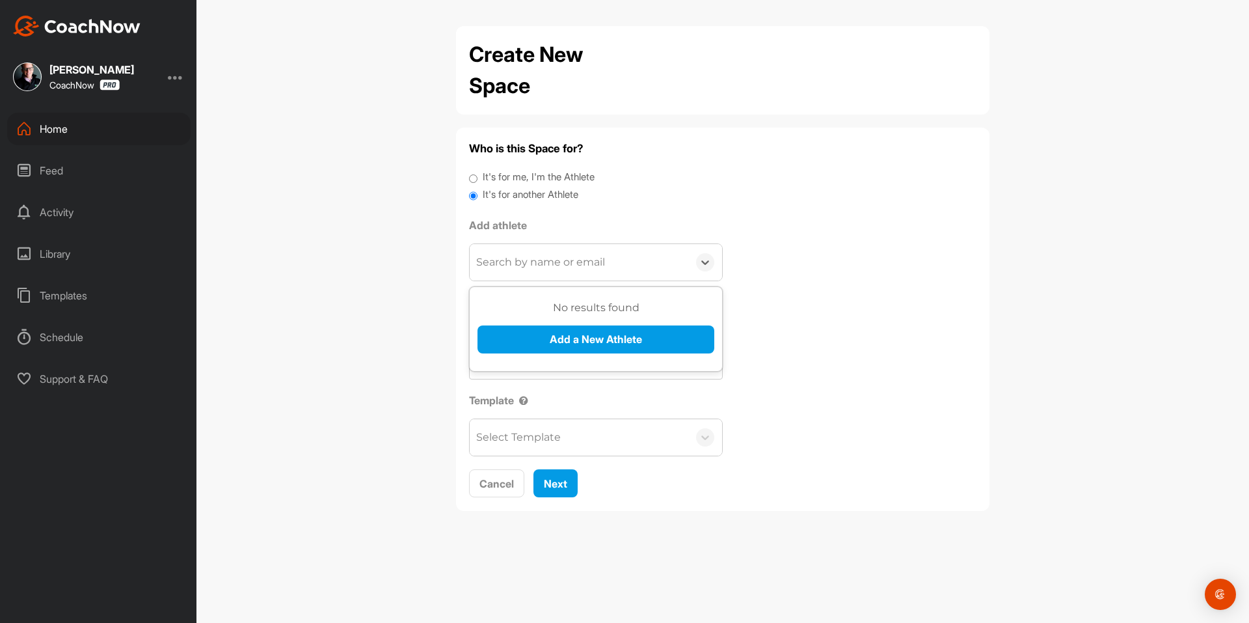
paste input "pwbourgoyne@gmail.com"
type input "pwbourgoyne@gmail.com"
click at [539, 333] on button "Add a New Athlete" at bounding box center [596, 339] width 237 height 28
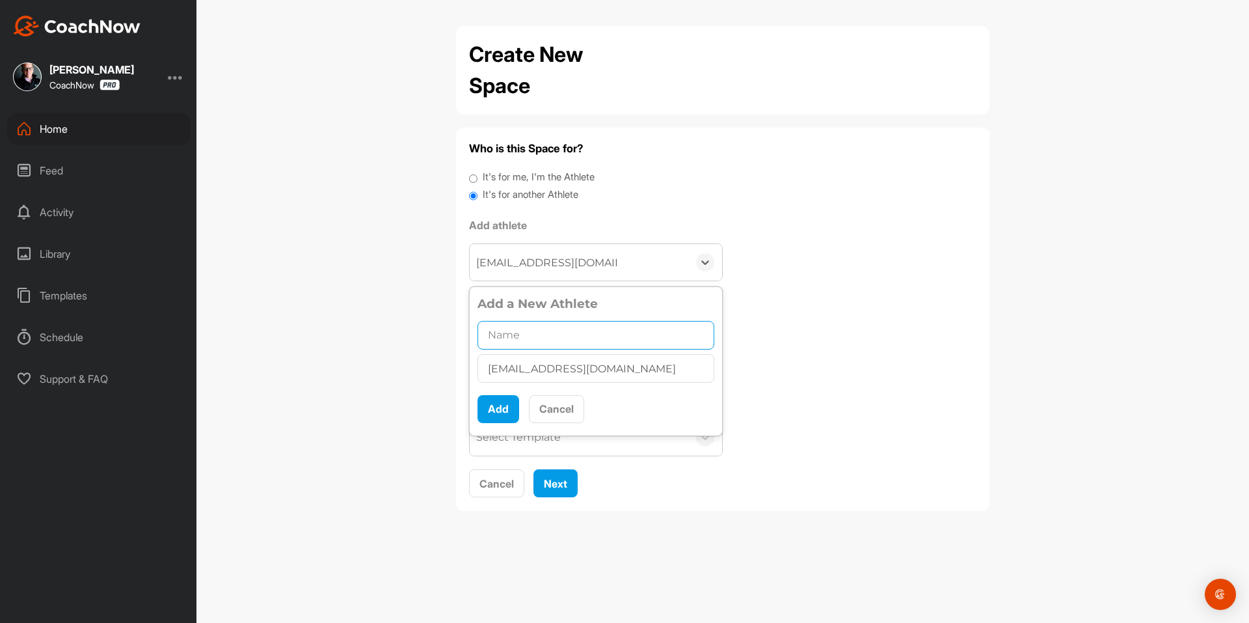
click at [562, 337] on input "text" at bounding box center [596, 335] width 237 height 29
paste input "PATRICK BOURGOYNE"
type input "PATRICK BOURGOYNE"
click at [504, 419] on button "Add" at bounding box center [499, 409] width 42 height 28
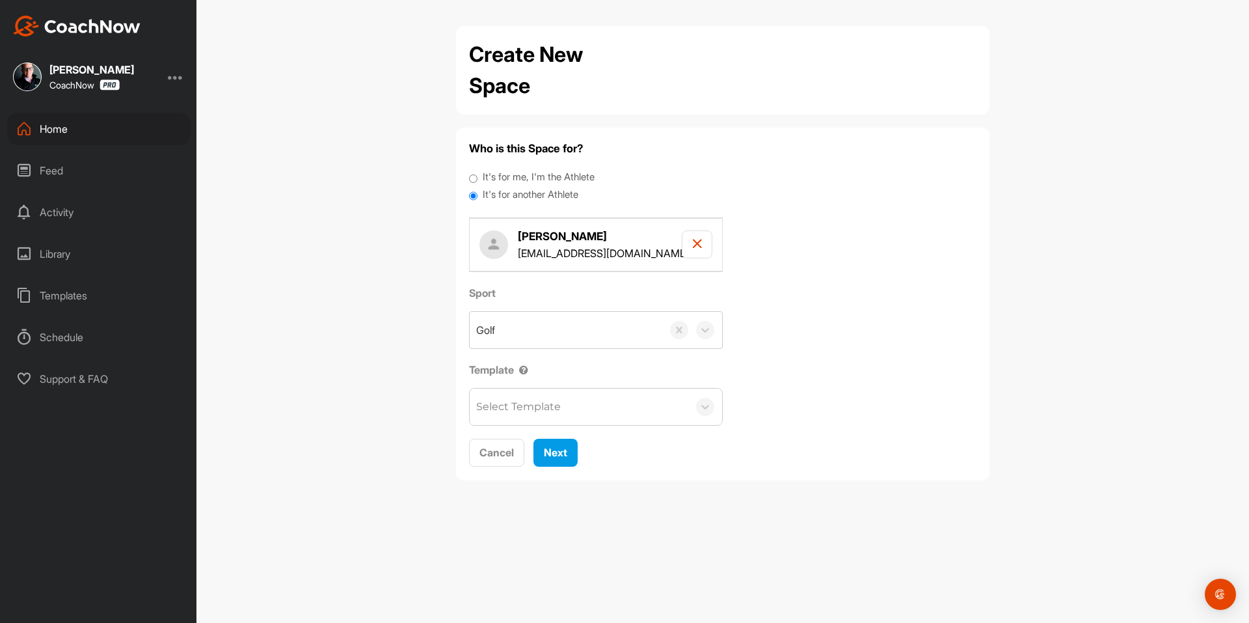
click at [508, 414] on div "Select Template" at bounding box center [518, 407] width 85 height 16
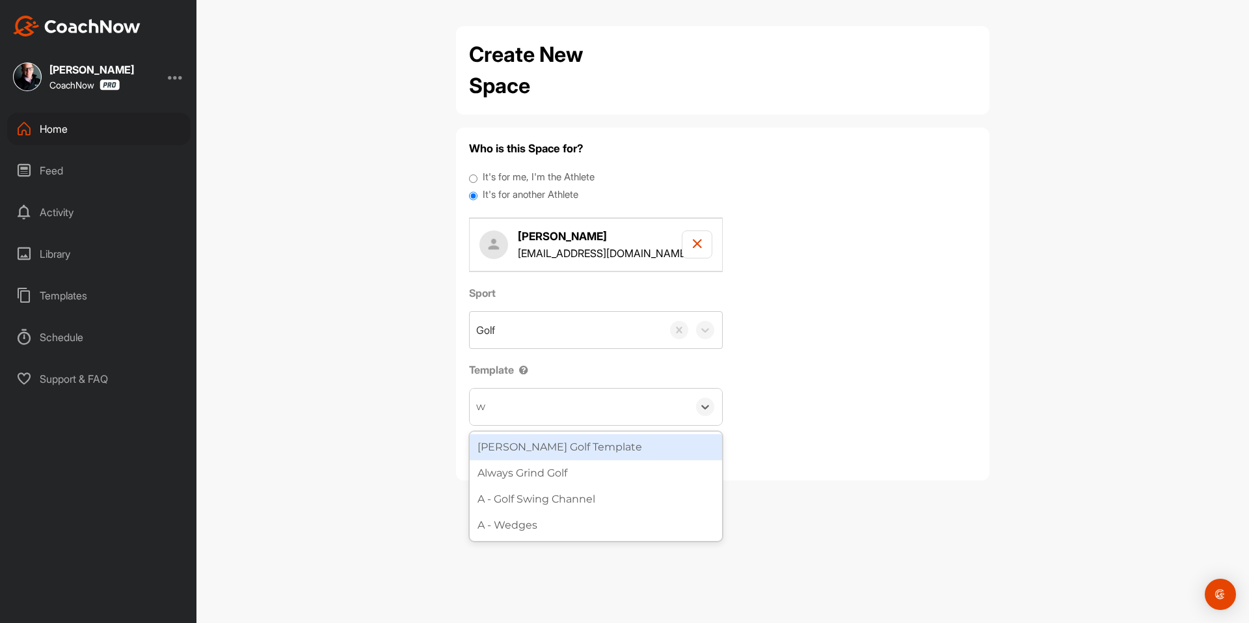
type input "wa"
click at [546, 448] on div "[PERSON_NAME] Golf Template" at bounding box center [596, 447] width 252 height 26
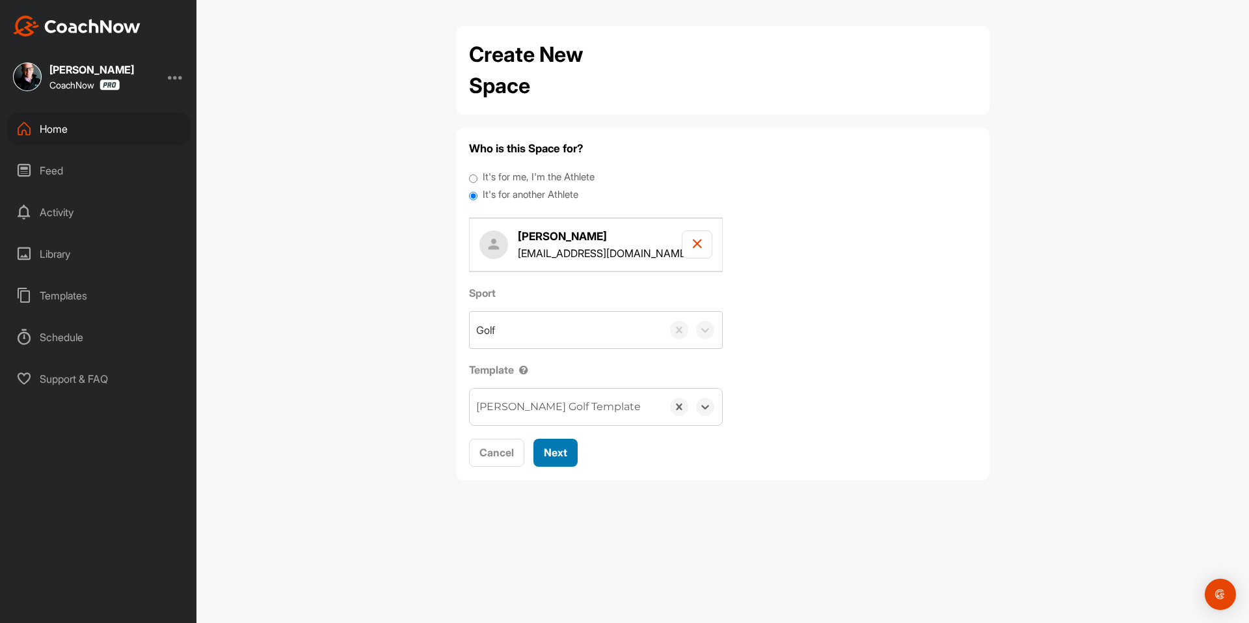
click at [566, 452] on span "Next" at bounding box center [555, 452] width 23 height 13
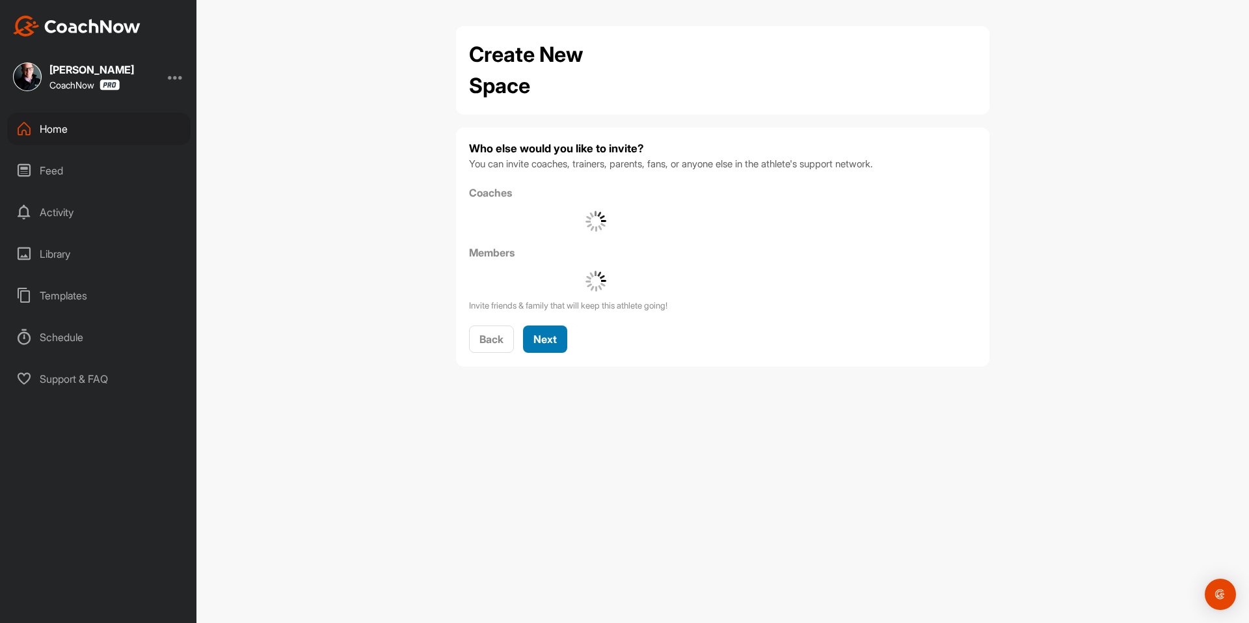
click at [548, 338] on span "Next" at bounding box center [545, 339] width 23 height 13
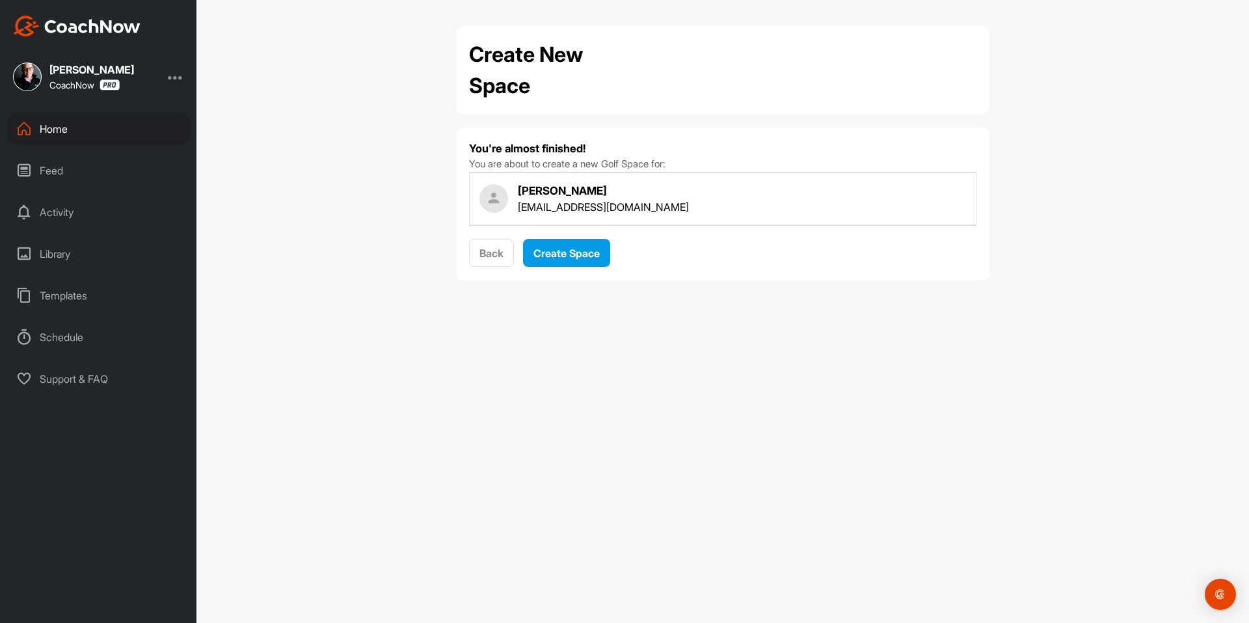
click at [567, 235] on div "You're almost finished! You are about to create a new Golf Space for: PATRICK B…" at bounding box center [723, 204] width 508 height 127
click at [566, 256] on span "Create Space" at bounding box center [567, 253] width 66 height 13
